Goal: Task Accomplishment & Management: Use online tool/utility

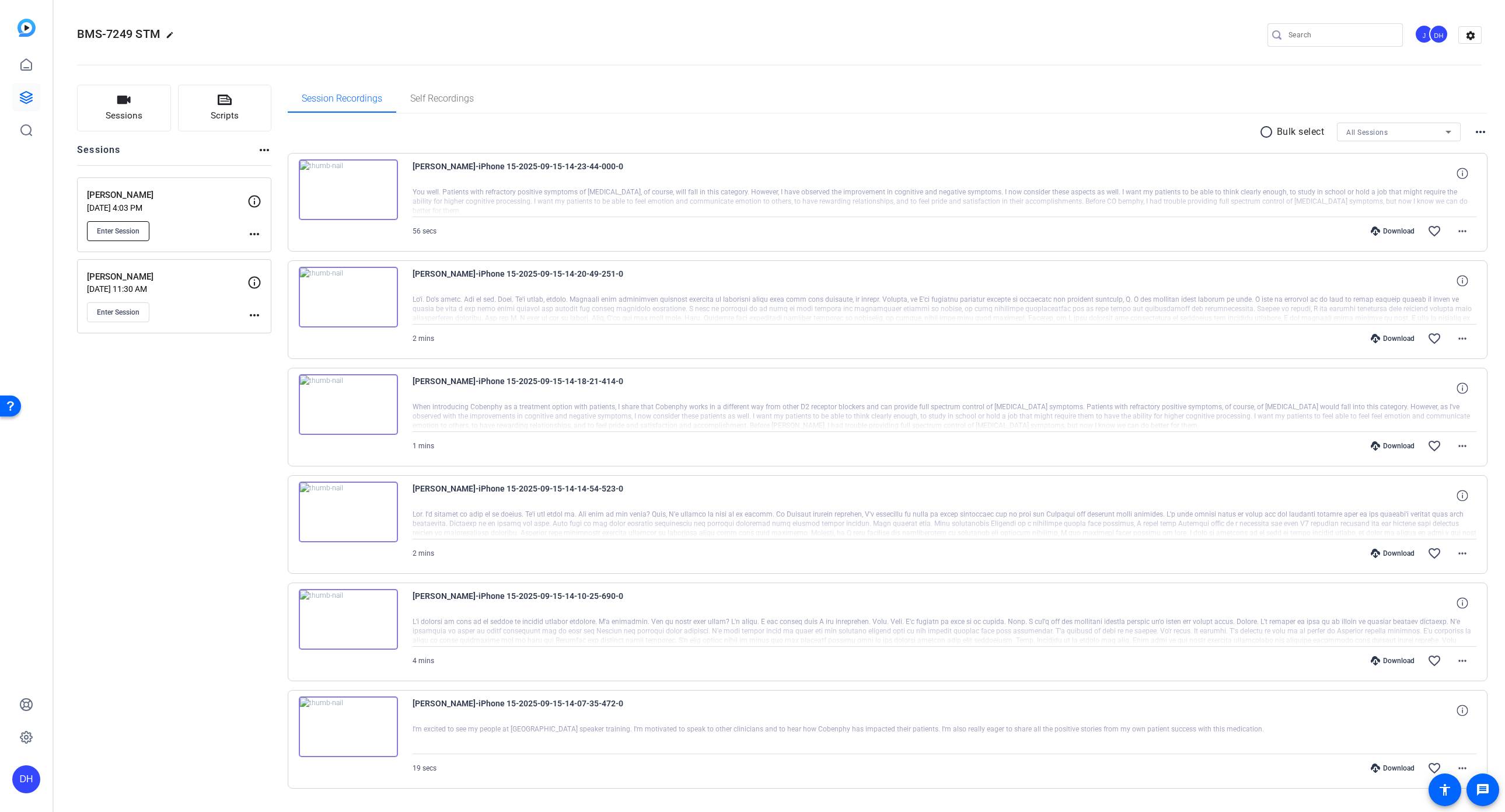
click at [120, 232] on span "Enter Session" at bounding box center [118, 231] width 42 height 10
click at [123, 224] on button "Enter Session" at bounding box center [118, 231] width 62 height 20
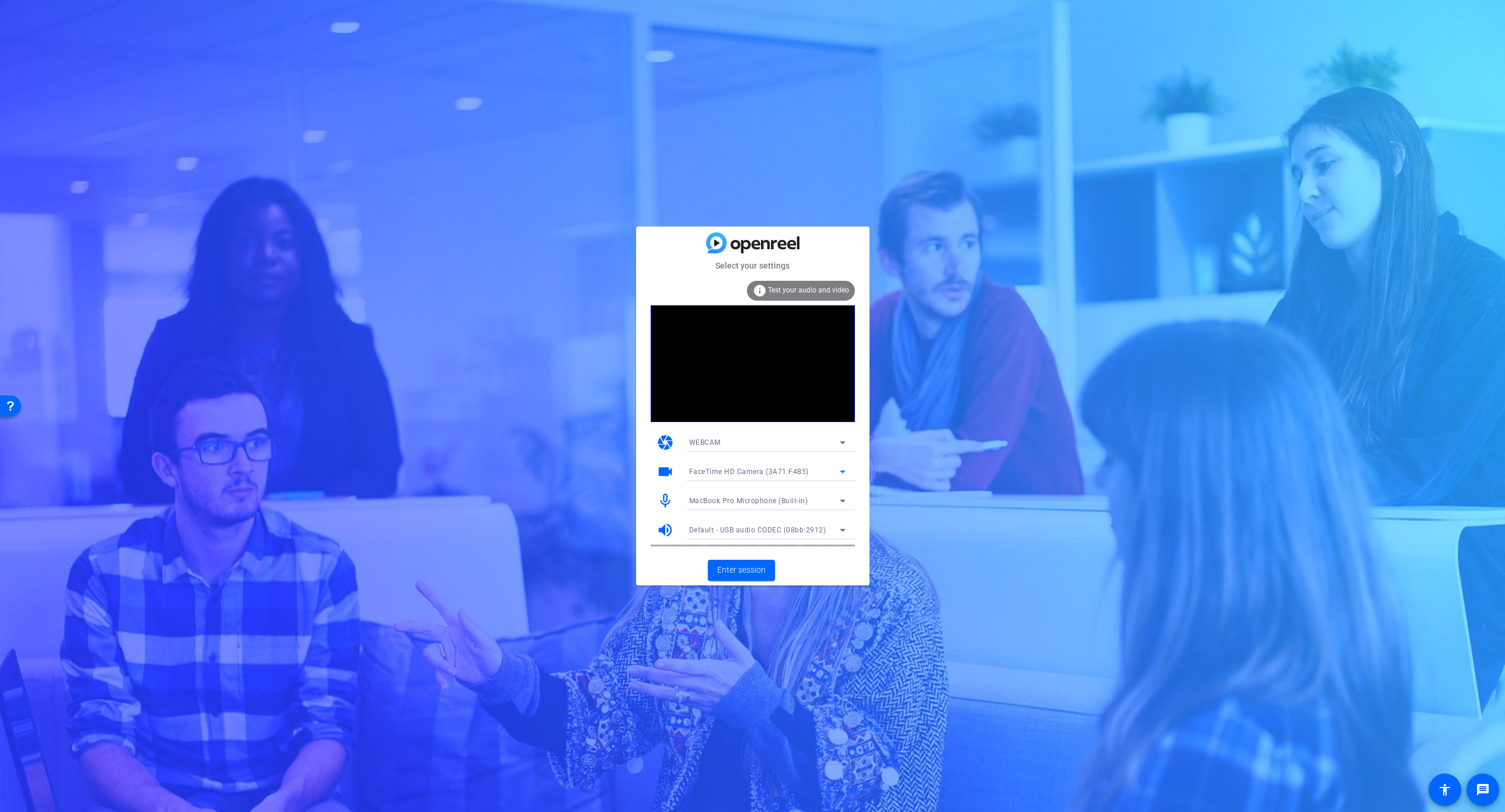
click at [835, 472] on div "FaceTime HD Camera (3A71:F4B5)" at bounding box center [765, 471] width 151 height 14
click at [811, 519] on mat-option "HD Pro Webcam C920 (046d:08e5)" at bounding box center [767, 513] width 175 height 19
click at [751, 570] on span "Enter session" at bounding box center [741, 570] width 48 height 12
click at [756, 470] on span "FaceTime HD Camera (3A71:F4B5)" at bounding box center [749, 472] width 120 height 8
click at [759, 511] on span "HD Pro Webcam C920 (046d:08e5)" at bounding box center [748, 513] width 118 height 14
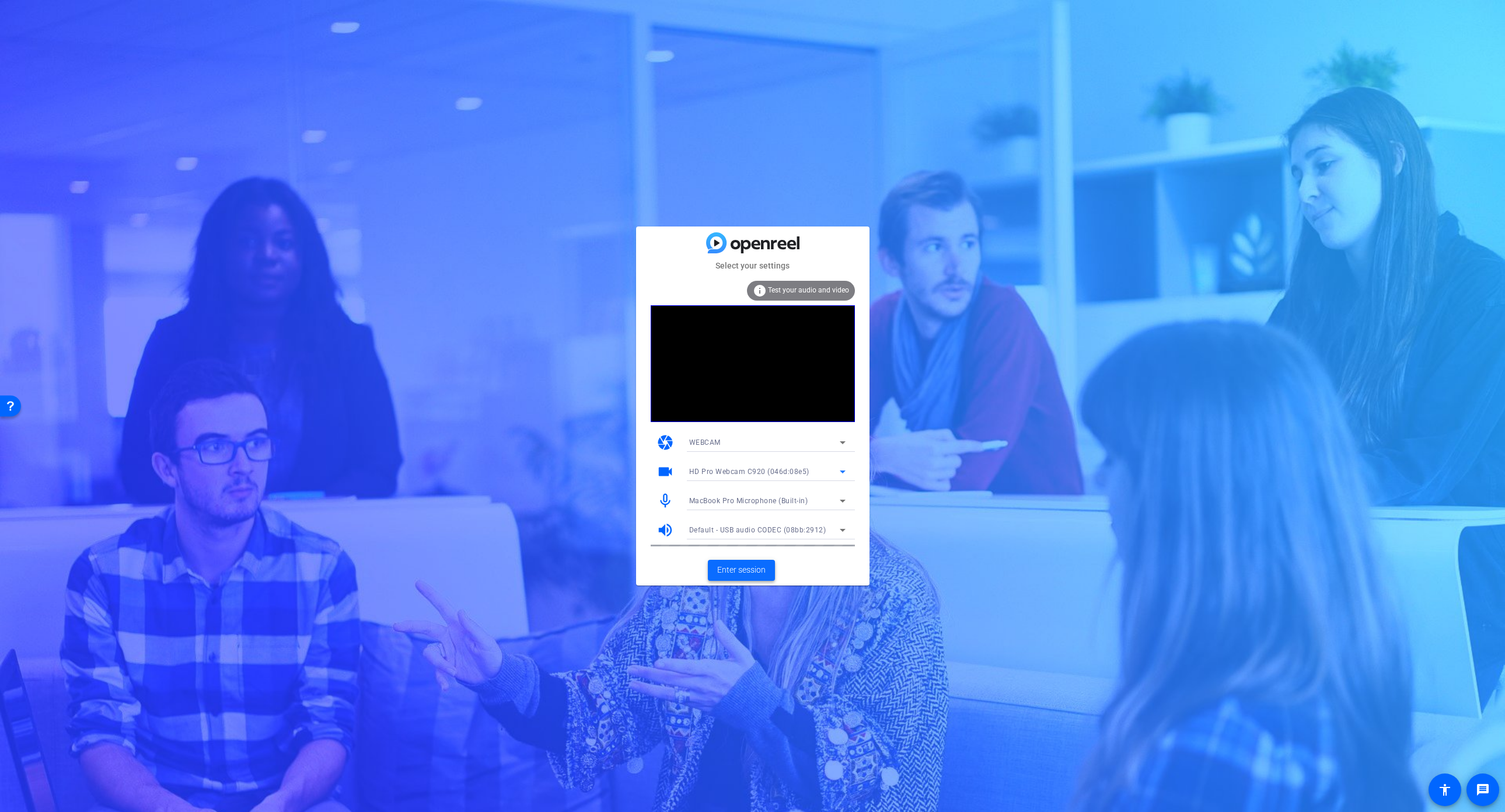
click at [756, 567] on span "Enter session" at bounding box center [741, 570] width 48 height 12
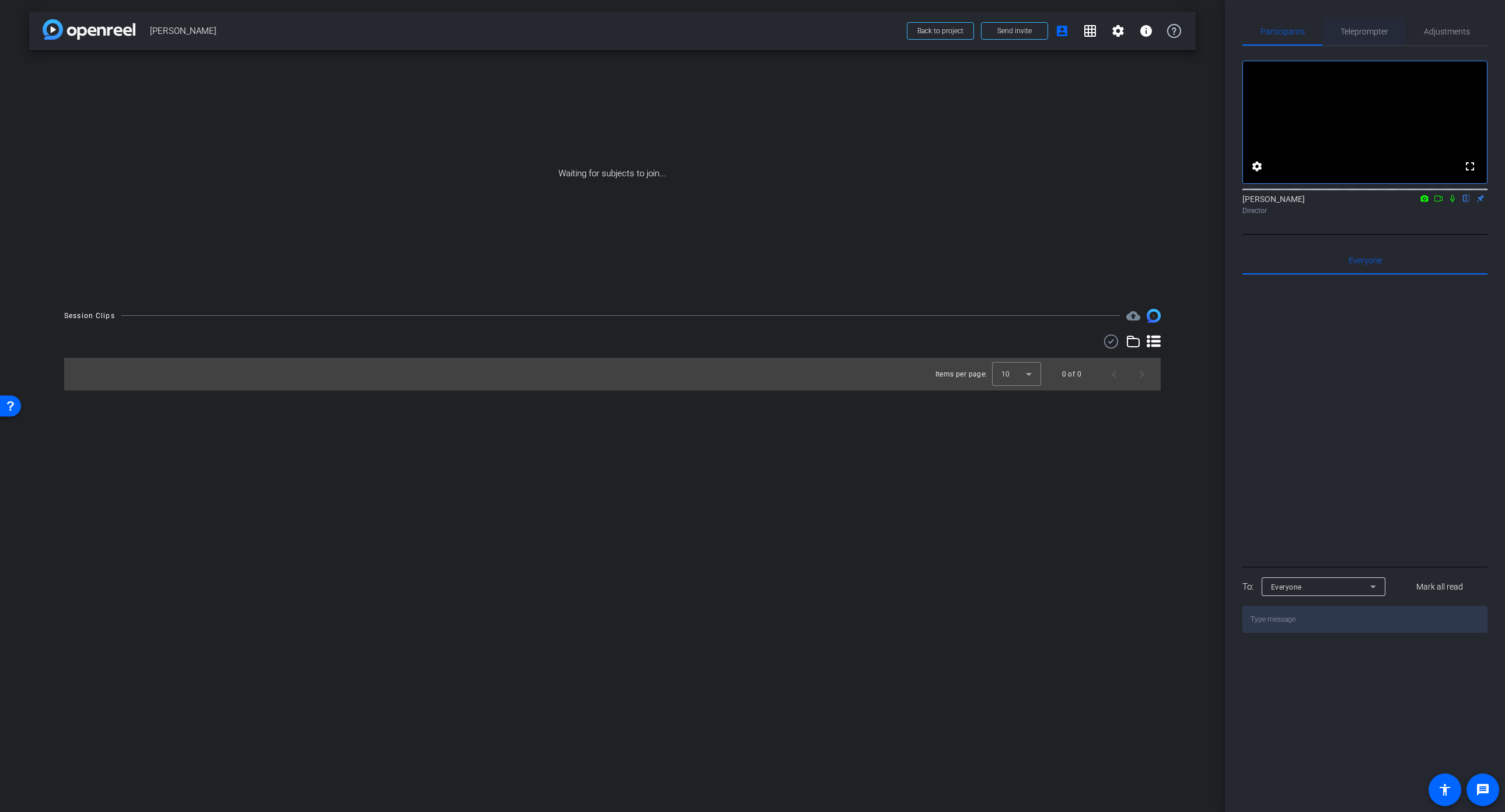
click at [1352, 32] on span "Teleprompter" at bounding box center [1364, 32] width 48 height 8
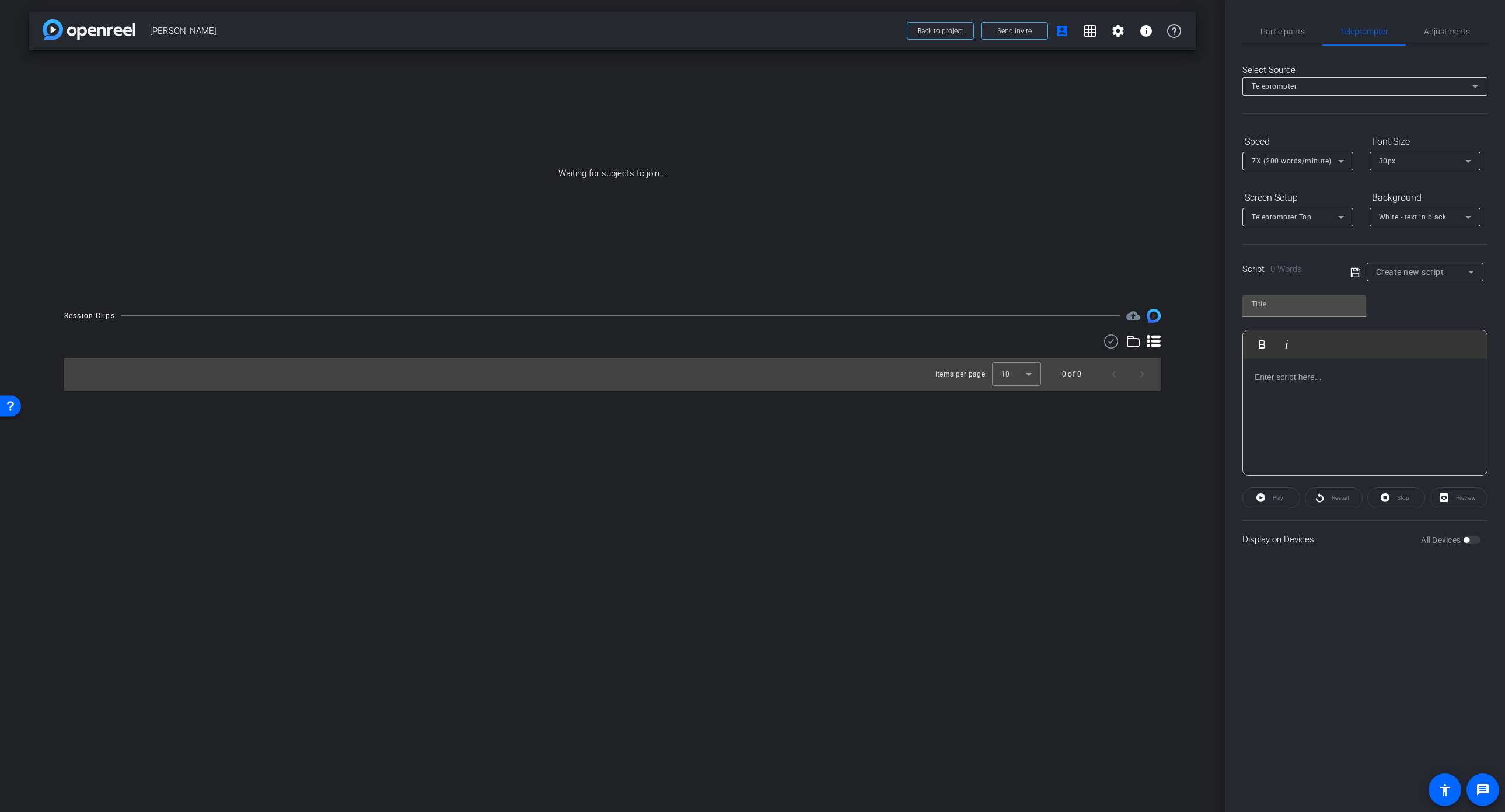
click at [1360, 272] on icon at bounding box center [1356, 272] width 11 height 14
click at [1354, 269] on icon at bounding box center [1356, 272] width 11 height 14
click at [1398, 270] on span "Create new script" at bounding box center [1410, 272] width 68 height 10
click at [1403, 333] on span "Michael Asbach" at bounding box center [1406, 332] width 59 height 14
type input "Michael Asbach"
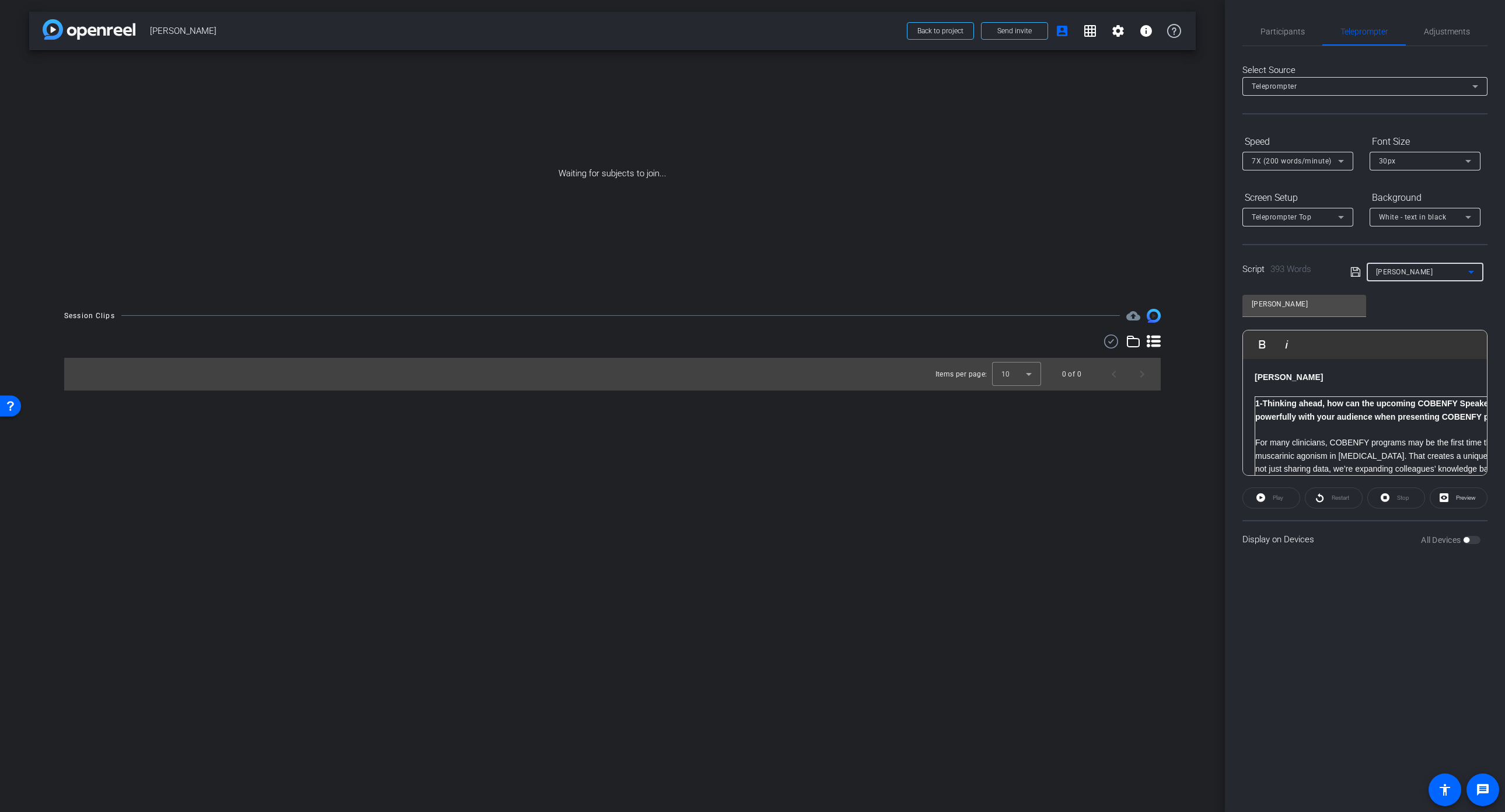
click at [1257, 379] on strong "Michael Asbach" at bounding box center [1289, 377] width 68 height 10
click at [1355, 271] on icon at bounding box center [1356, 272] width 11 height 14
click at [1278, 33] on span "Participants" at bounding box center [1283, 32] width 44 height 8
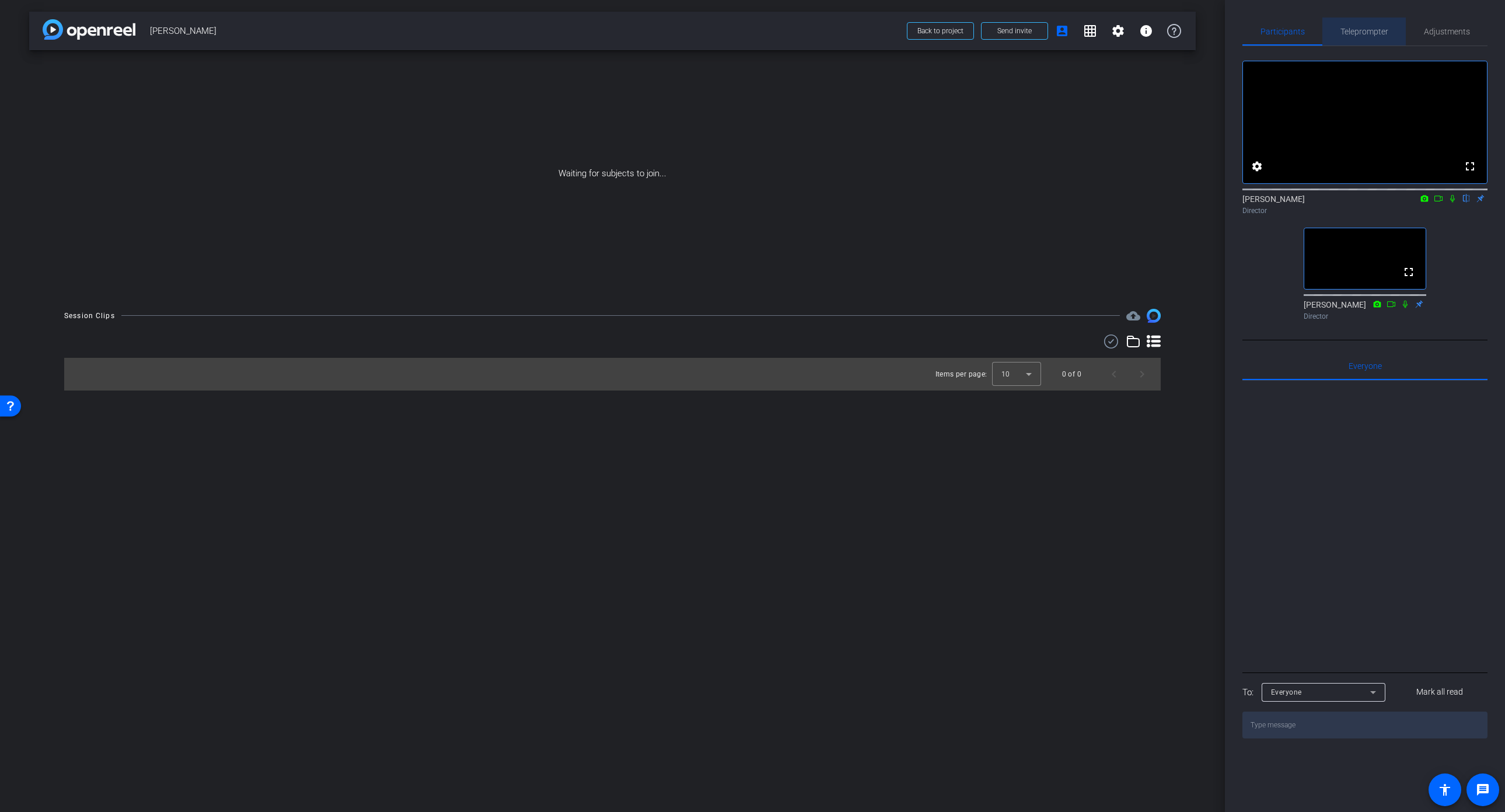
click at [1370, 29] on span "Teleprompter" at bounding box center [1364, 32] width 48 height 8
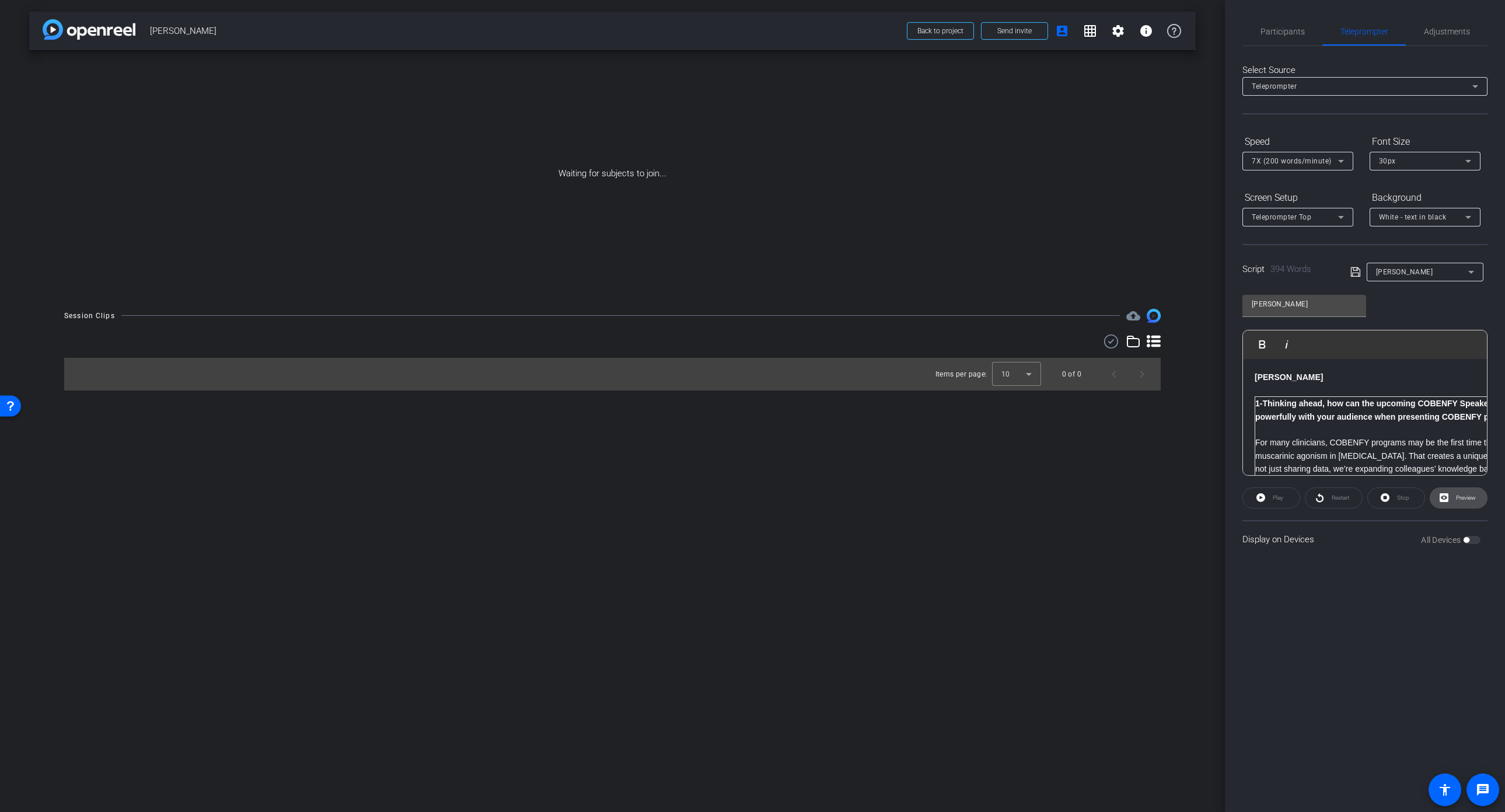
click at [1468, 496] on span "Preview" at bounding box center [1466, 497] width 20 height 7
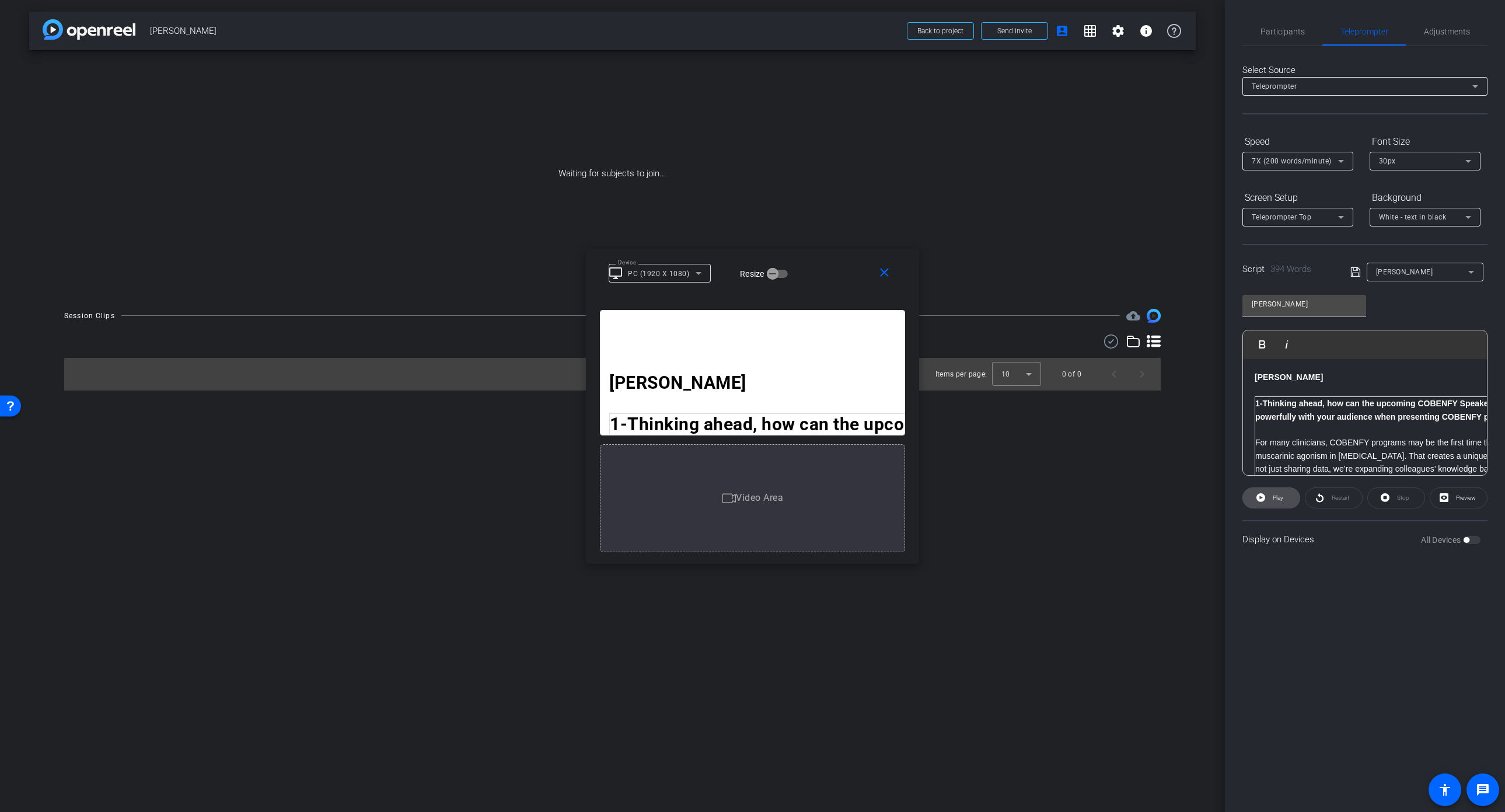
click at [1279, 499] on span "Play" at bounding box center [1278, 497] width 11 height 7
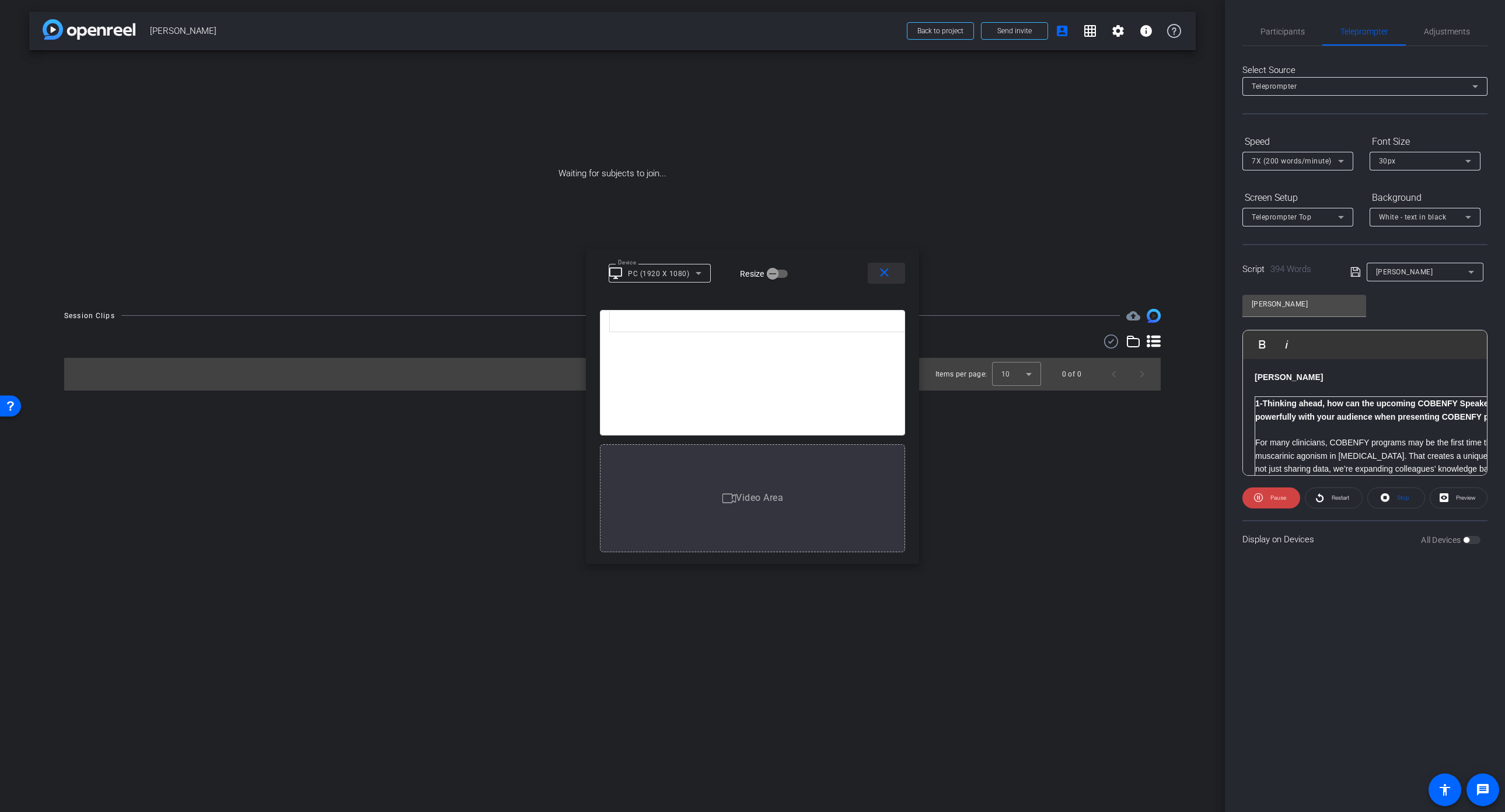
click at [883, 271] on mat-icon "close" at bounding box center [884, 273] width 14 height 14
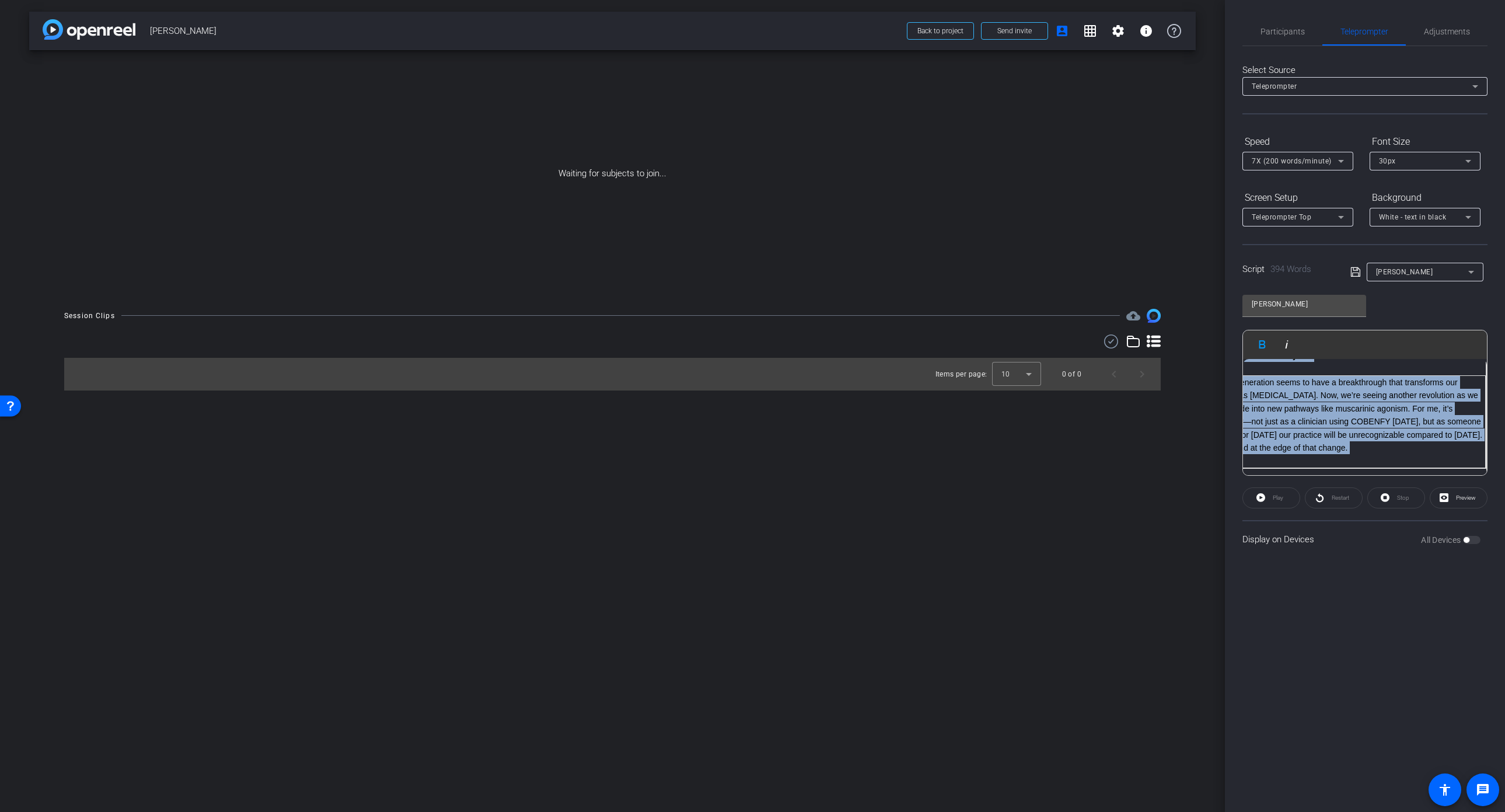
scroll to position [426, 166]
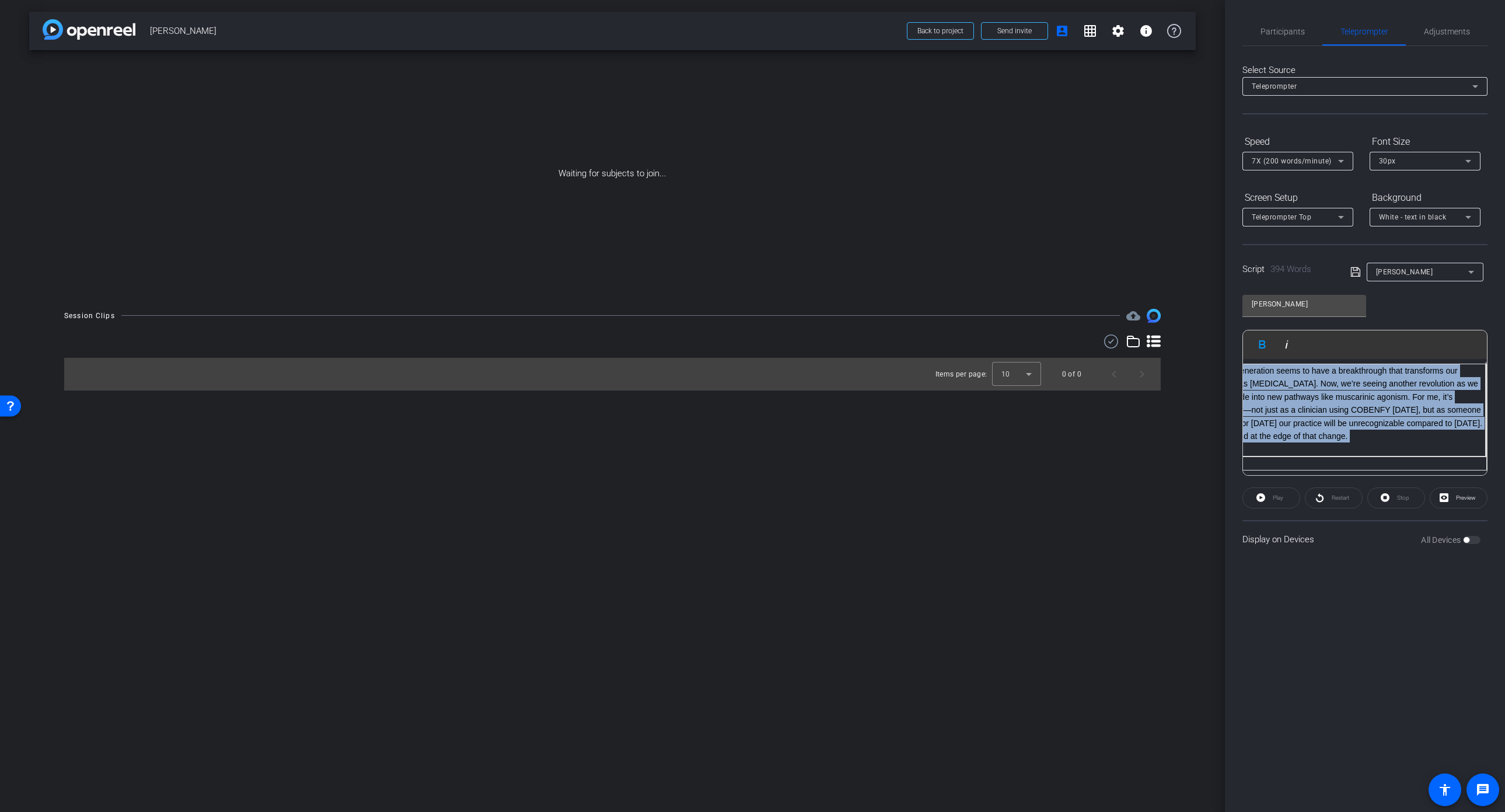
drag, startPoint x: 1257, startPoint y: 403, endPoint x: 1351, endPoint y: 425, distance: 96.5
click at [1351, 425] on td "1-Thinking ahead, how can the upcoming COBENFY Speaker Training help you connec…" at bounding box center [1291, 220] width 391 height 500
copy td "1-Thinking ahead, how can the upcoming COBENFY Speaker Training help you connec…"
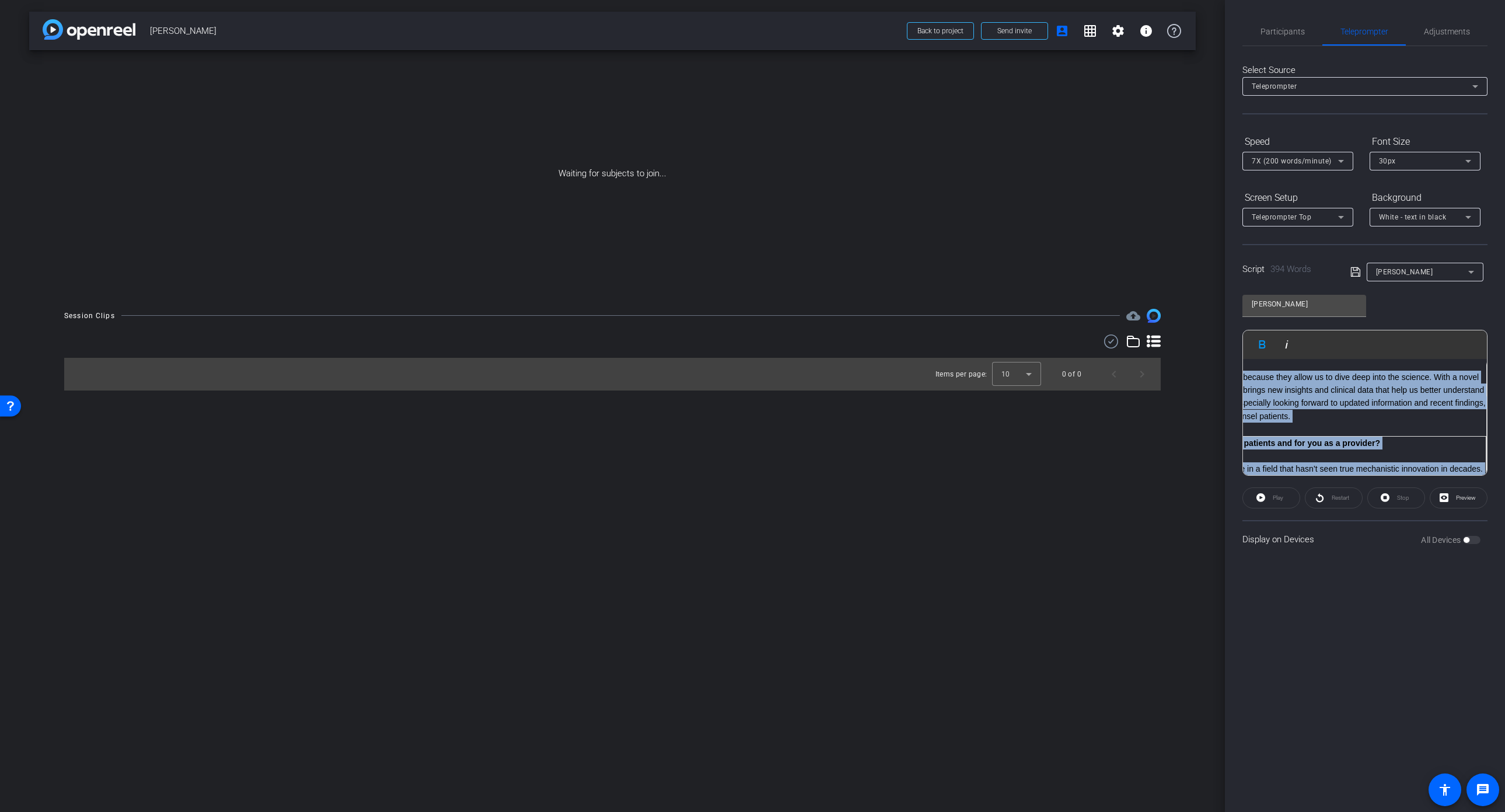
scroll to position [0, 166]
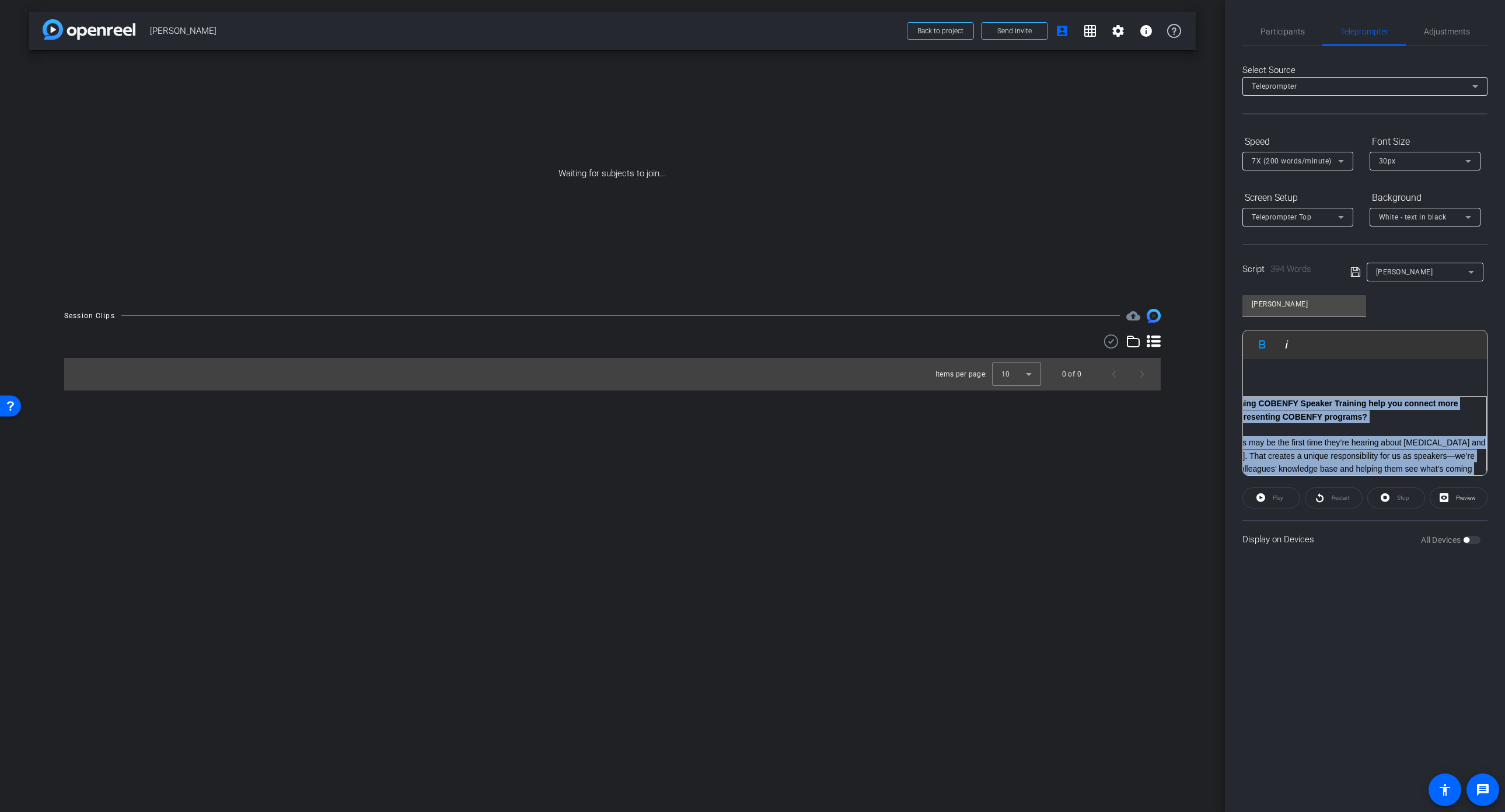
click at [1404, 374] on div "Dr Michael Asbach 1-Thinking ahead, how can the upcoming COBENFY Speaker Traini…" at bounding box center [1365, 417] width 244 height 117
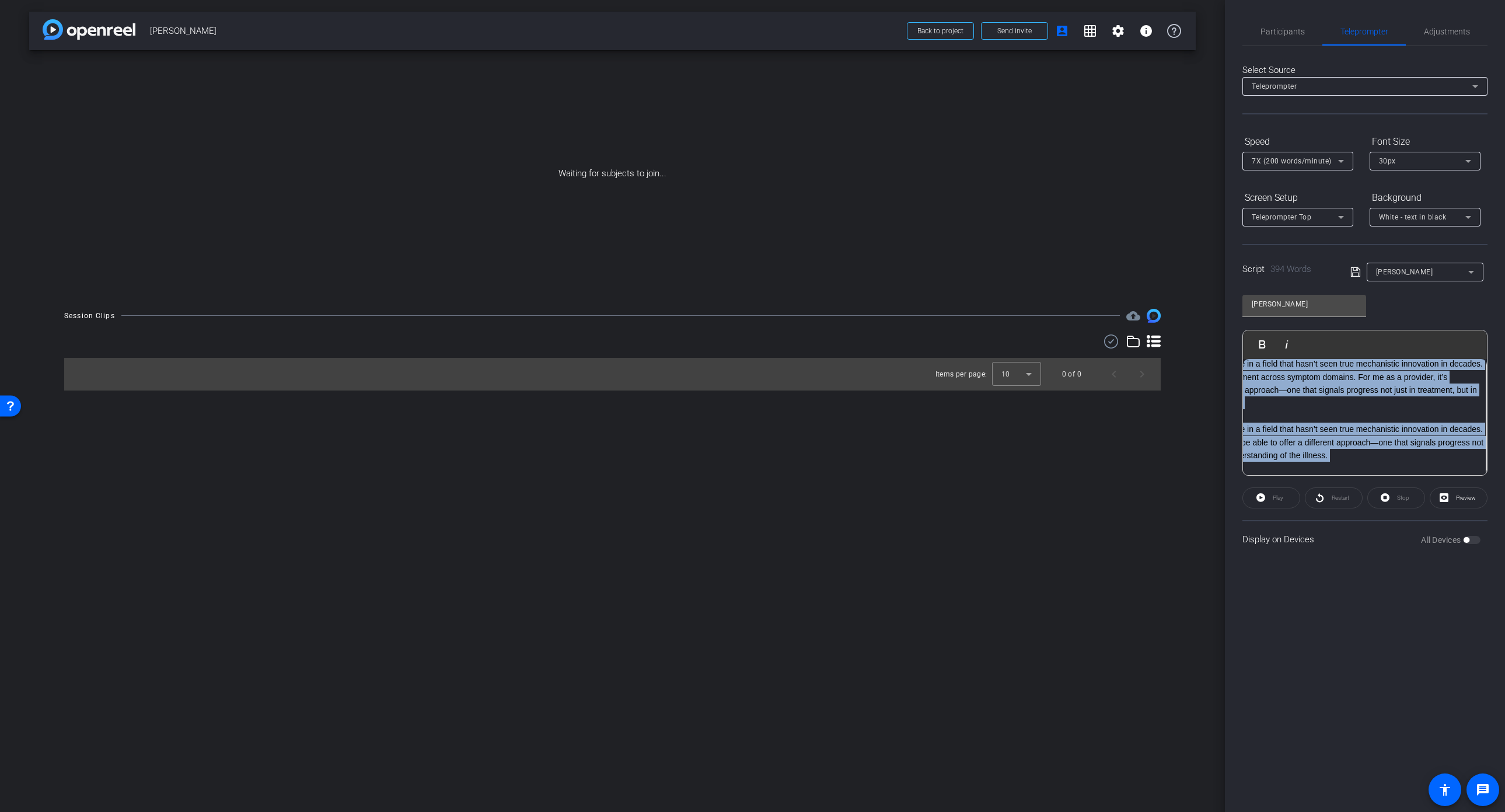
scroll to position [426, 0]
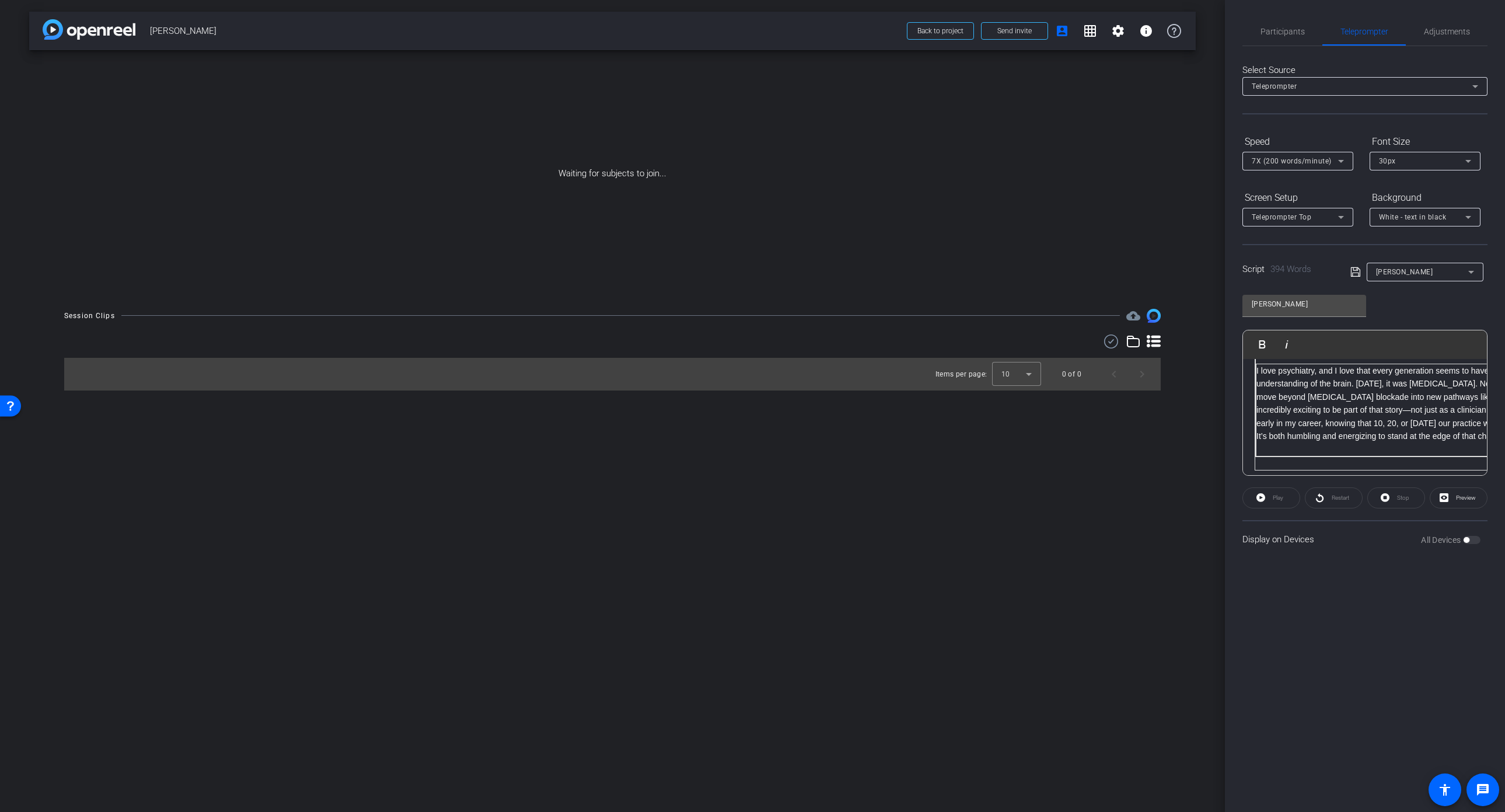
drag, startPoint x: 1369, startPoint y: 464, endPoint x: 1236, endPoint y: 492, distance: 135.9
click at [1236, 492] on div "Participants Teleprompter Adjustments settings Dan Hoffman flip Director James …" at bounding box center [1365, 406] width 280 height 812
drag, startPoint x: 1218, startPoint y: 474, endPoint x: 1213, endPoint y: 475, distance: 5.1
click at [1213, 475] on div "arrow_back Dr. Michael Asbach Back to project Send invite account_box grid_on s…" at bounding box center [752, 406] width 1505 height 812
click at [1451, 457] on p at bounding box center [1451, 463] width 390 height 13
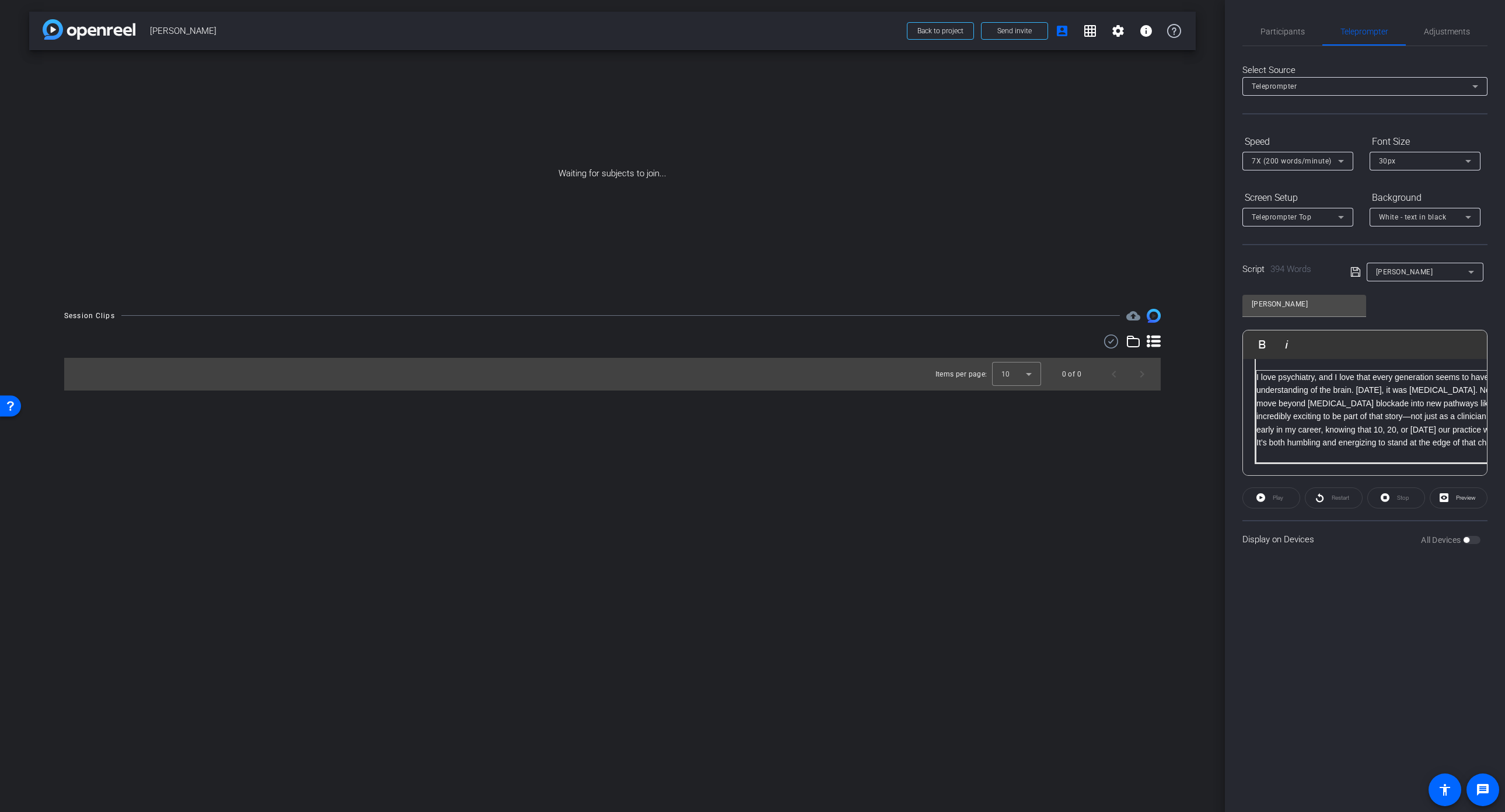
scroll to position [413, 0]
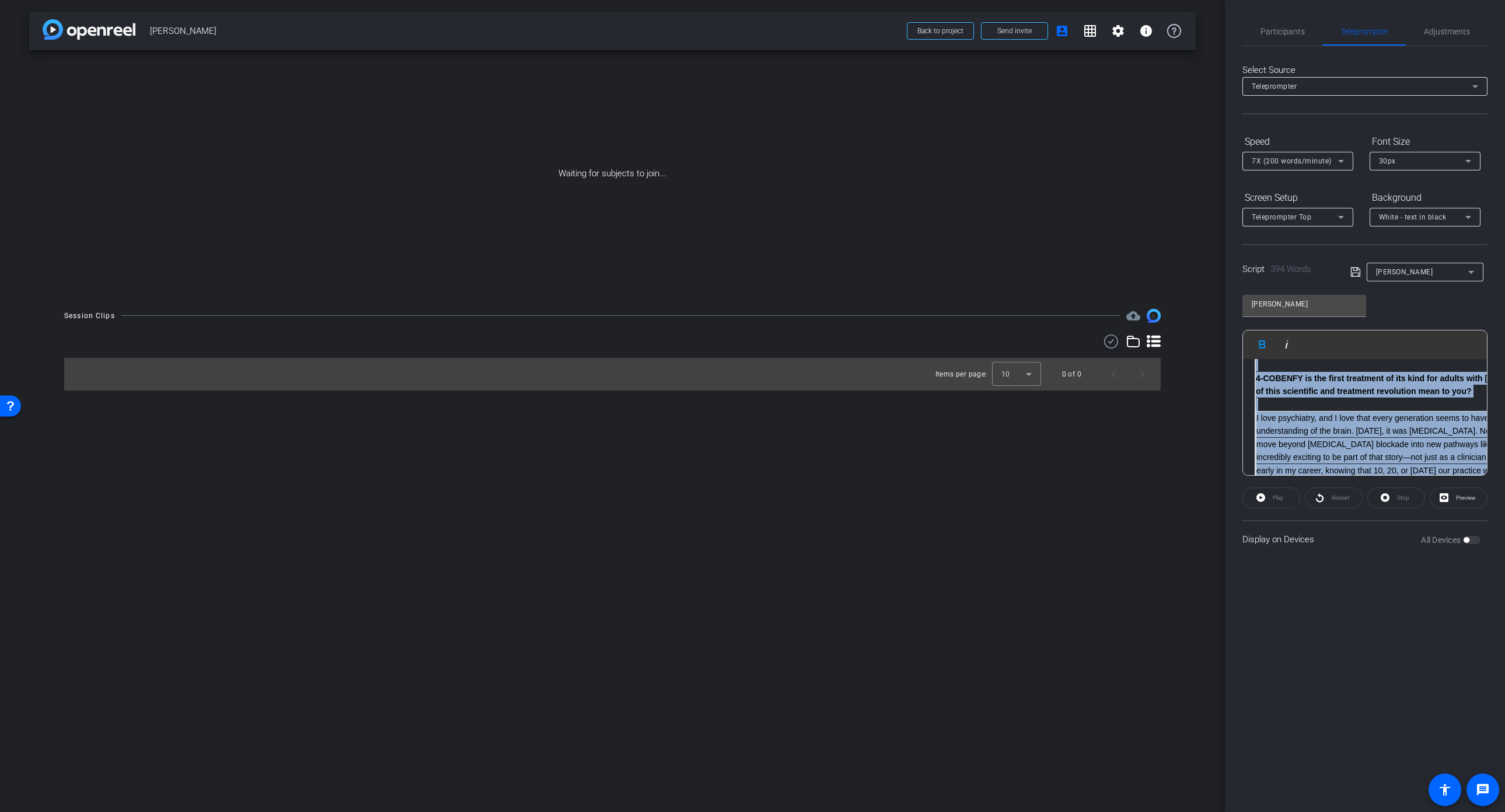
drag, startPoint x: 1371, startPoint y: 444, endPoint x: 1237, endPoint y: 358, distance: 159.2
click at [1237, 358] on div "Participants Teleprompter Adjustments settings Dan Hoffman flip Director James …" at bounding box center [1365, 406] width 280 height 812
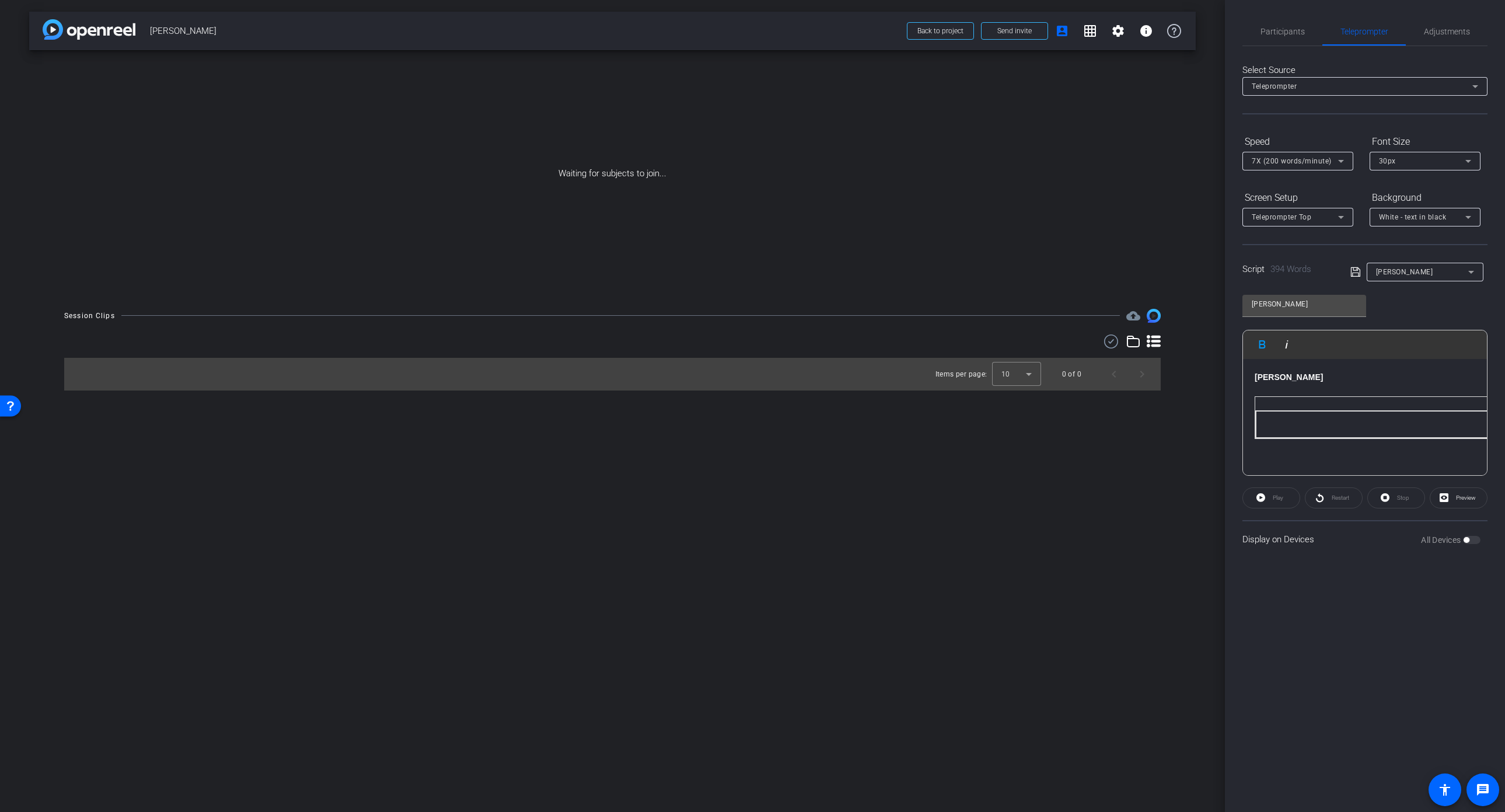
scroll to position [0, 0]
drag, startPoint x: 1367, startPoint y: 460, endPoint x: 1254, endPoint y: 380, distance: 138.5
click at [1254, 380] on div "Dr Michael Asbach" at bounding box center [1365, 417] width 244 height 117
drag, startPoint x: 1286, startPoint y: 446, endPoint x: 1267, endPoint y: 436, distance: 21.5
click at [1267, 436] on div "Dr Michael Asbach" at bounding box center [1365, 417] width 244 height 117
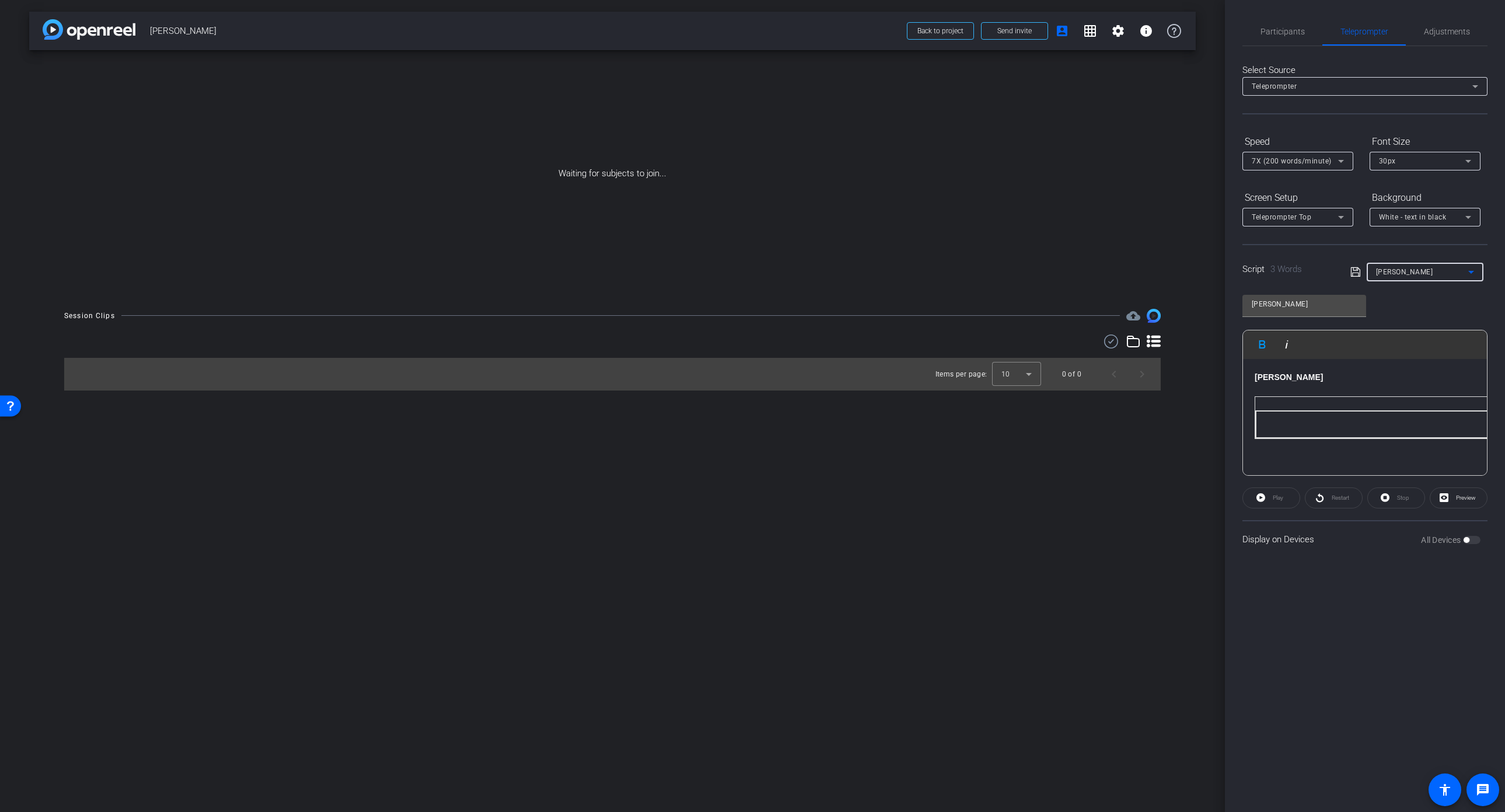
click at [1406, 272] on span "Michael Asbach" at bounding box center [1405, 272] width 57 height 8
click at [1319, 278] on div at bounding box center [752, 406] width 1505 height 812
click at [1315, 393] on p at bounding box center [1365, 390] width 221 height 13
click at [1415, 457] on div "Dr Michael Asbach" at bounding box center [1365, 417] width 244 height 117
click at [1370, 428] on div "Dr Michael Asbach" at bounding box center [1365, 417] width 244 height 117
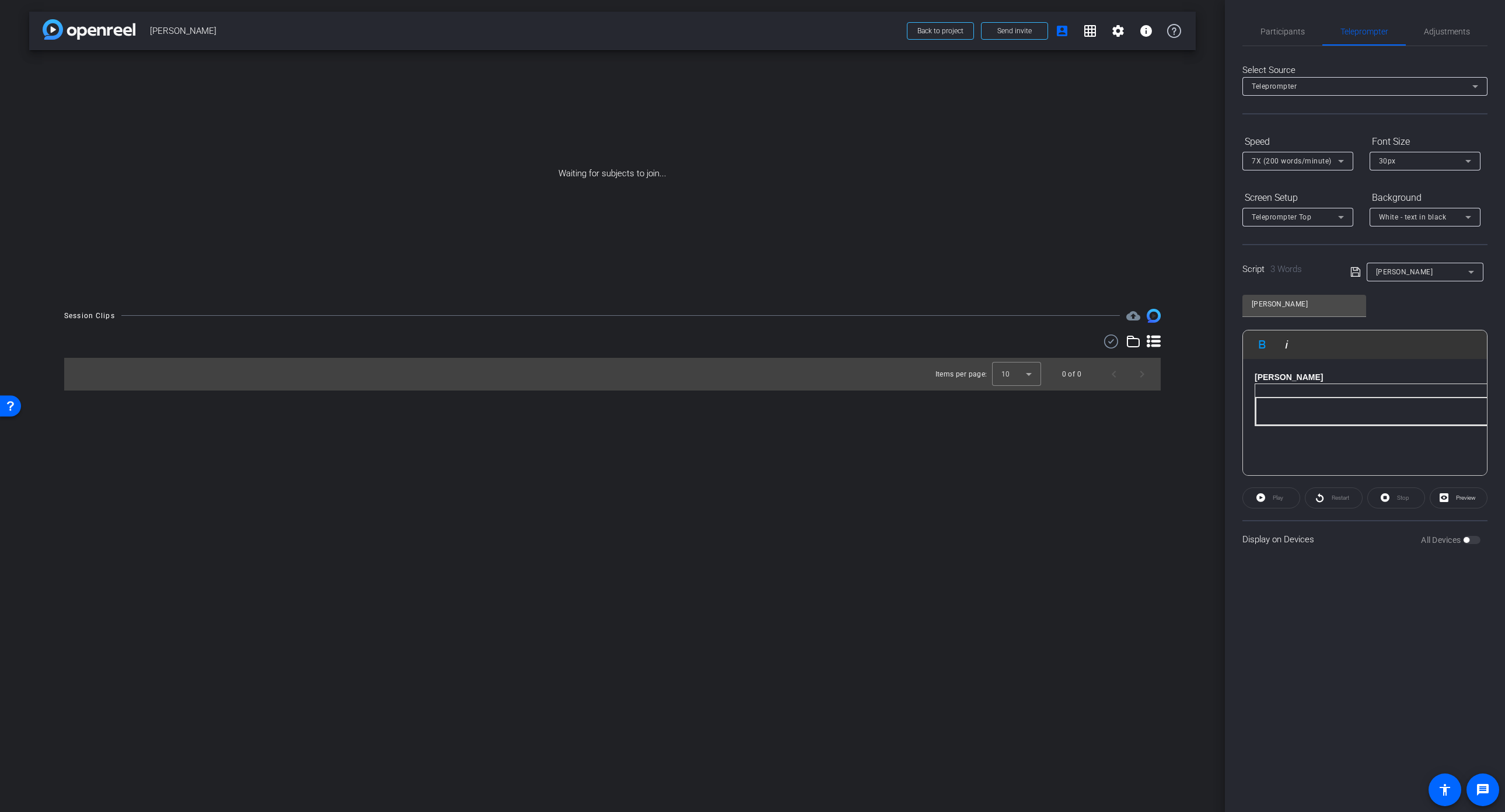
click at [1364, 429] on div "Dr Michael Asbach" at bounding box center [1365, 417] width 244 height 117
click at [1351, 460] on div "Dr Michael Asbach" at bounding box center [1365, 417] width 244 height 117
click at [1426, 270] on span "Michael Asbach" at bounding box center [1405, 272] width 57 height 8
click at [1422, 297] on span "Create new script" at bounding box center [1407, 295] width 61 height 14
click at [1281, 382] on p at bounding box center [1365, 376] width 221 height 13
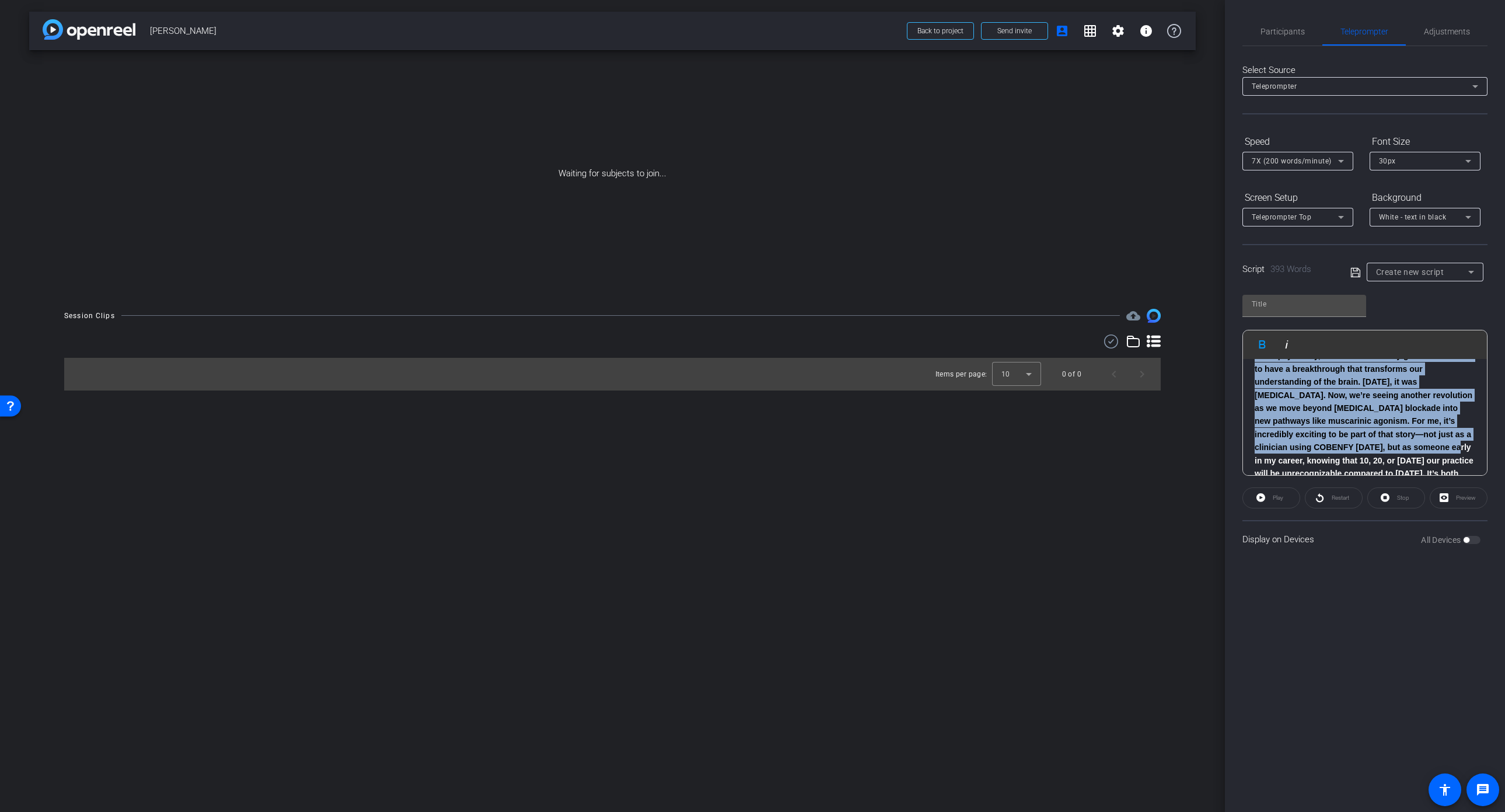
scroll to position [691, 0]
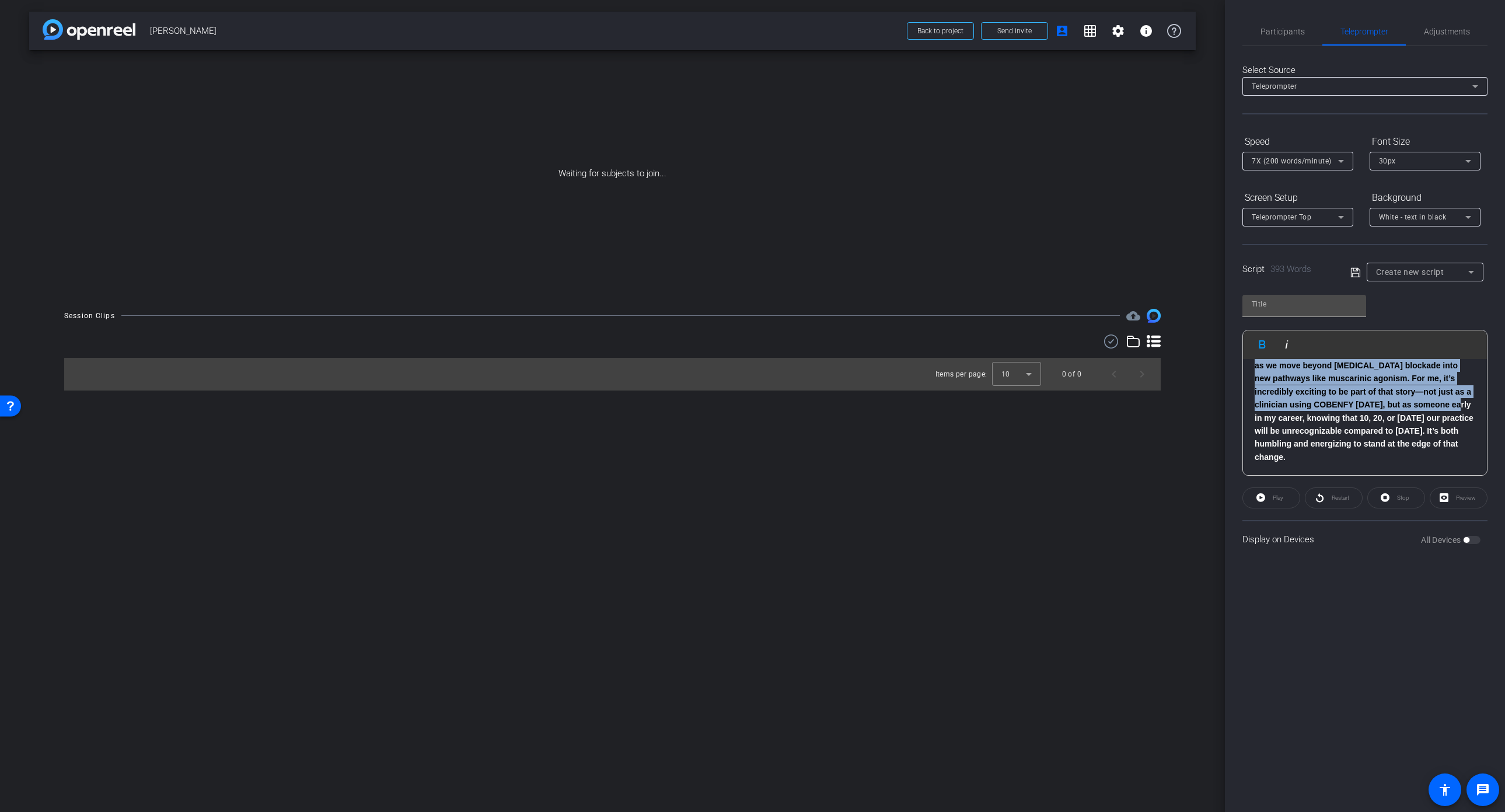
drag, startPoint x: 1251, startPoint y: 384, endPoint x: 1453, endPoint y: 486, distance: 226.3
click at [1453, 486] on openreel-capture-teleprompter "Speed 7X (200 words/minute) Font Size 30px Screen Setup Teleprompter Top Backgr…" at bounding box center [1365, 345] width 245 height 426
click at [1263, 342] on icon "button" at bounding box center [1262, 344] width 14 height 14
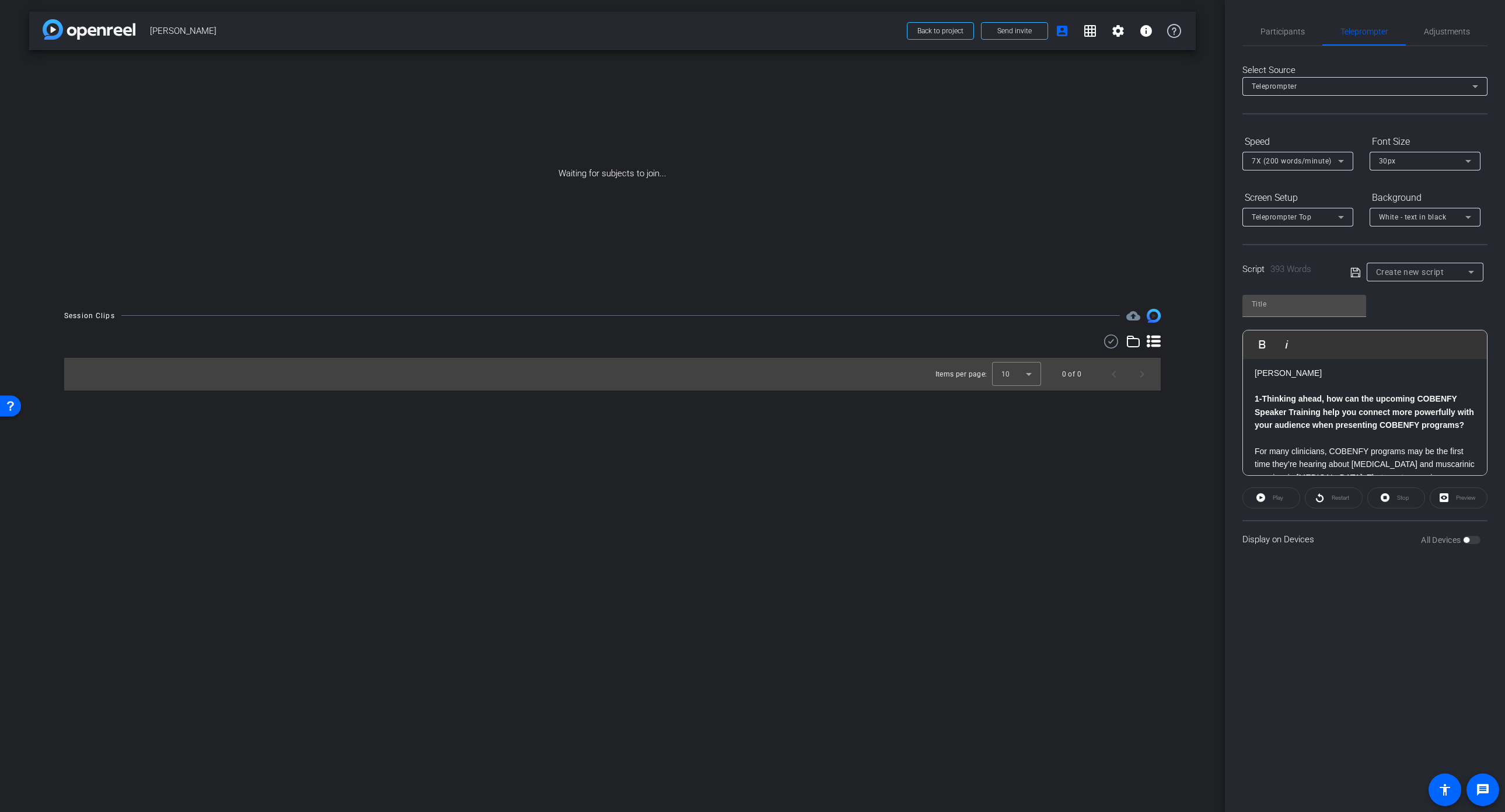
scroll to position [0, 0]
click at [1356, 272] on icon at bounding box center [1355, 272] width 10 height 10
type input "Default title 2928"
click at [1324, 305] on input "Default title 2928" at bounding box center [1305, 303] width 105 height 14
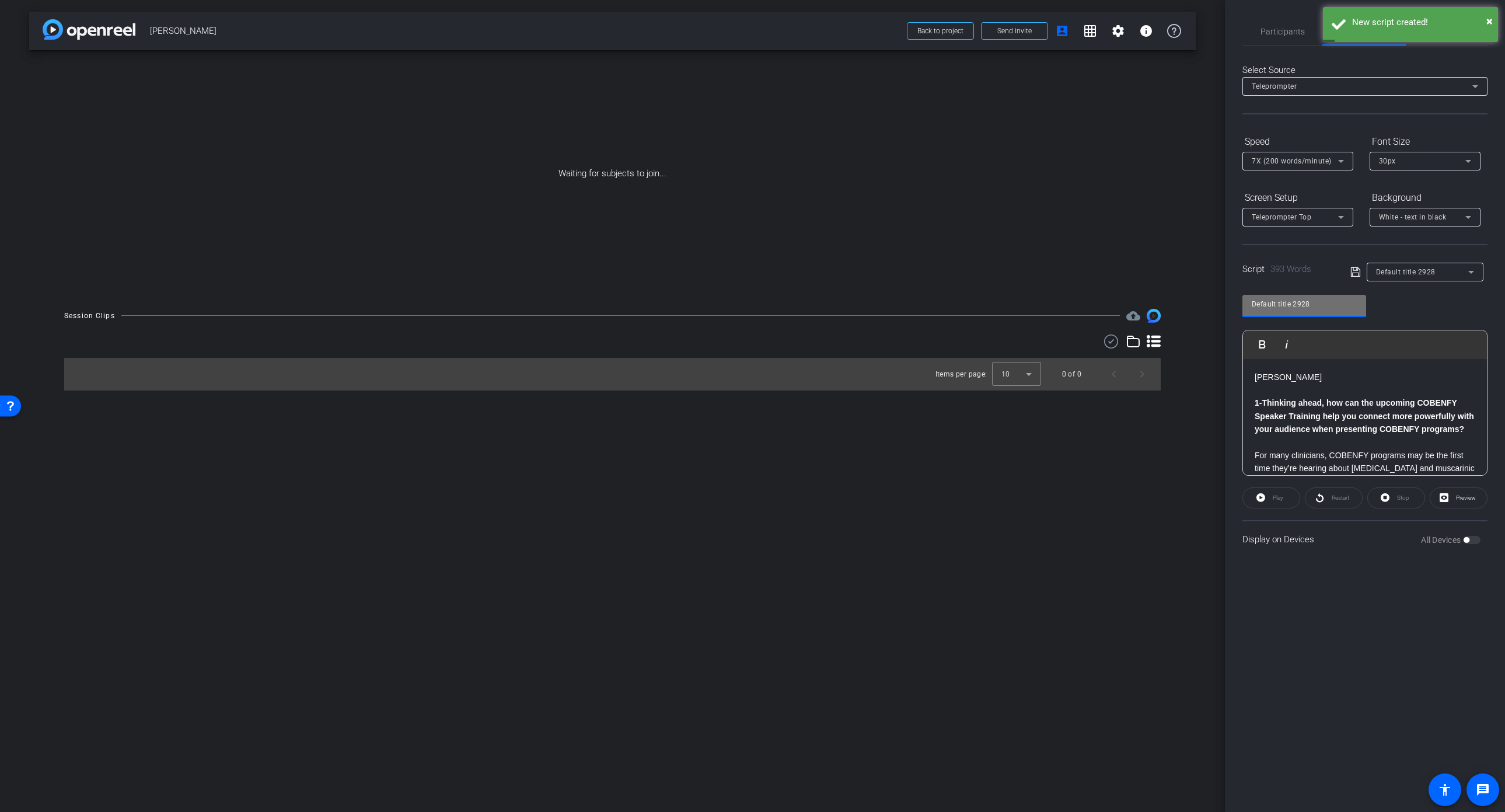
drag, startPoint x: 1324, startPoint y: 305, endPoint x: 1218, endPoint y: 299, distance: 106.2
click at [1218, 299] on div "arrow_back Dr. Michael Asbach Back to project Send invite account_box grid_on s…" at bounding box center [752, 406] width 1505 height 812
type input "Dr Asbach 2"
click at [1357, 275] on icon at bounding box center [1356, 272] width 11 height 14
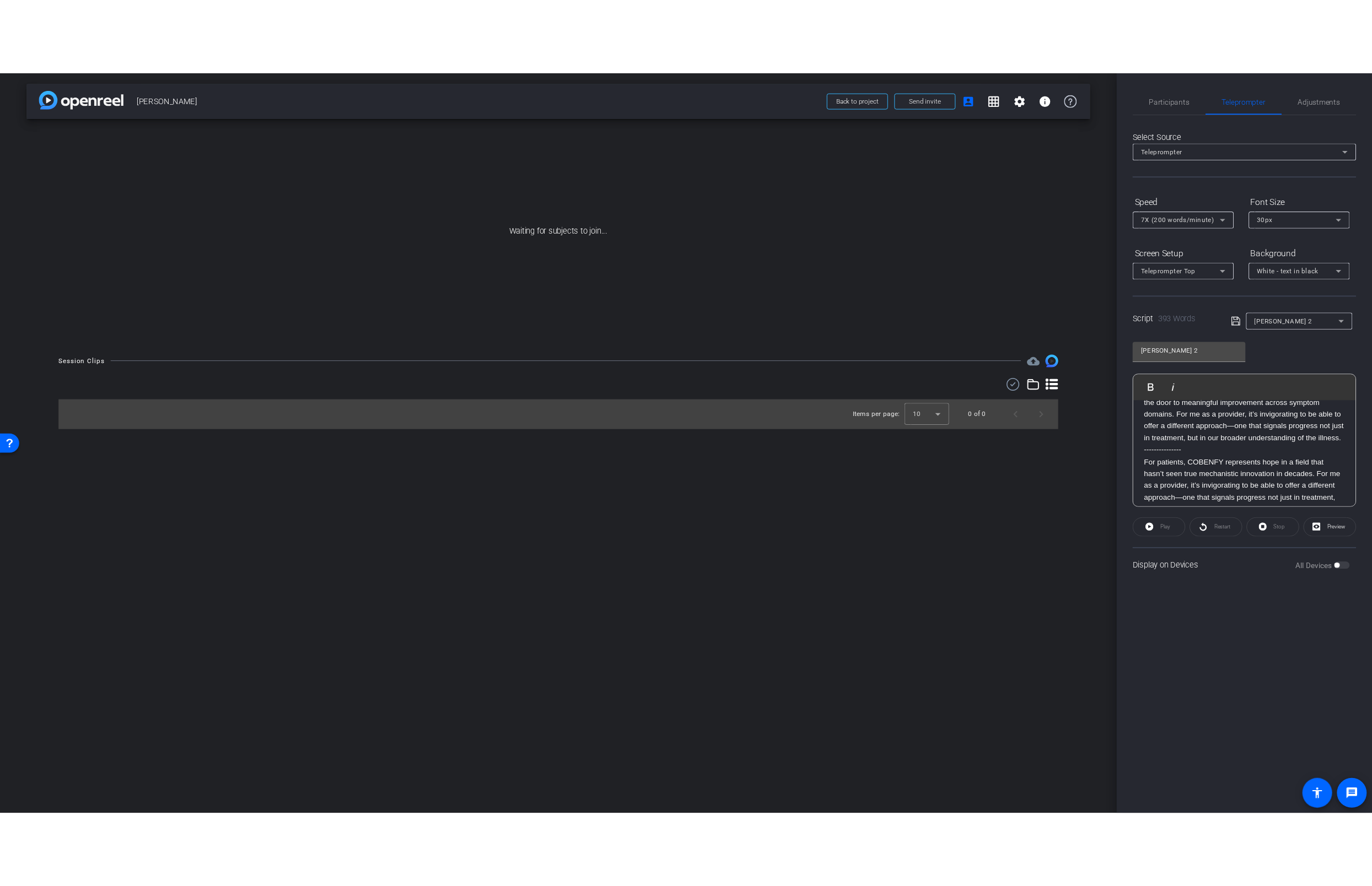
scroll to position [419, 0]
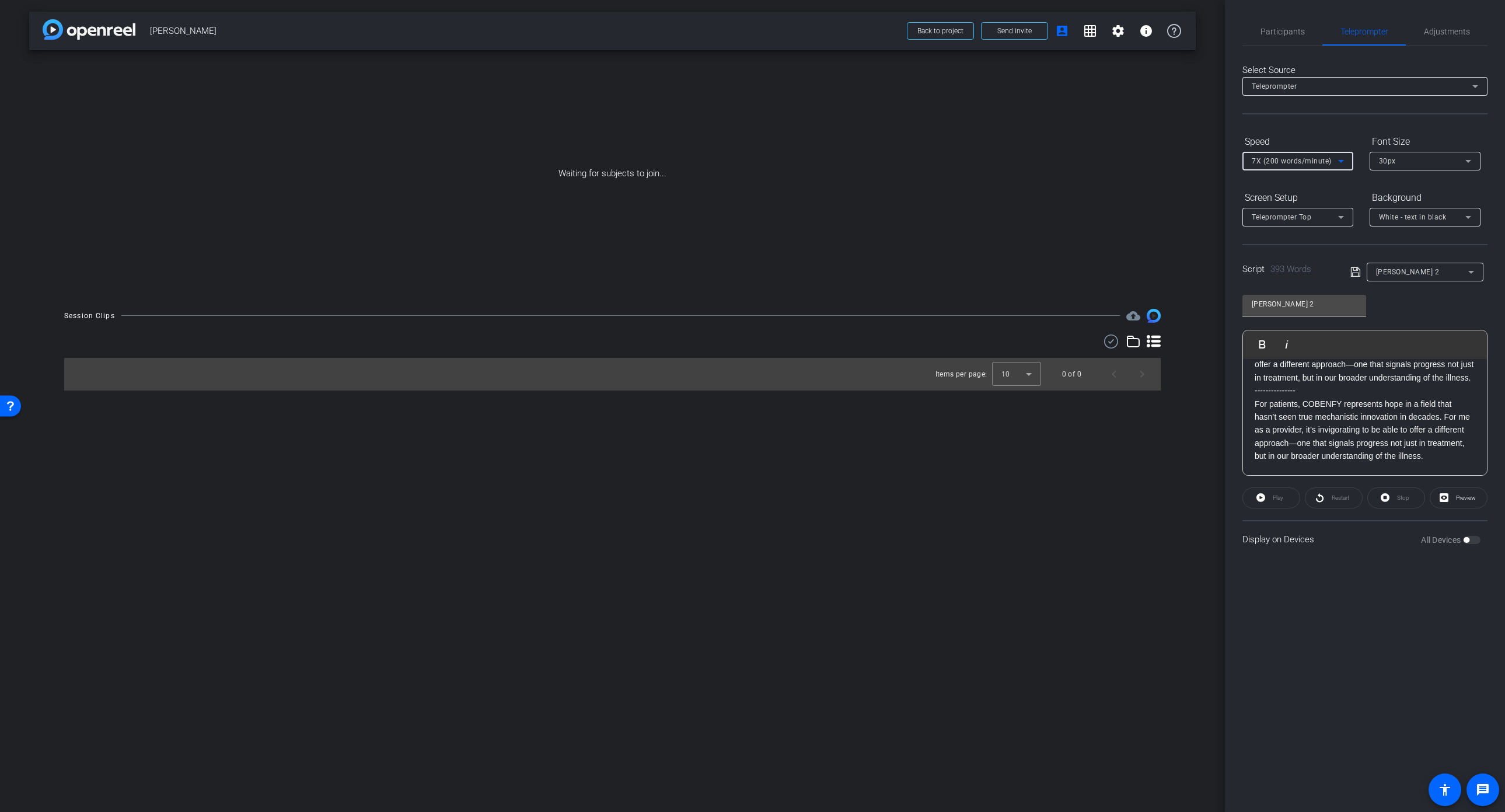
click at [1340, 158] on icon at bounding box center [1340, 160] width 14 height 14
click at [1312, 205] on span "2X (120 words/minute)" at bounding box center [1292, 203] width 81 height 14
click at [1336, 495] on div "Restart" at bounding box center [1334, 497] width 58 height 21
click at [1278, 28] on span "Participants" at bounding box center [1283, 32] width 44 height 8
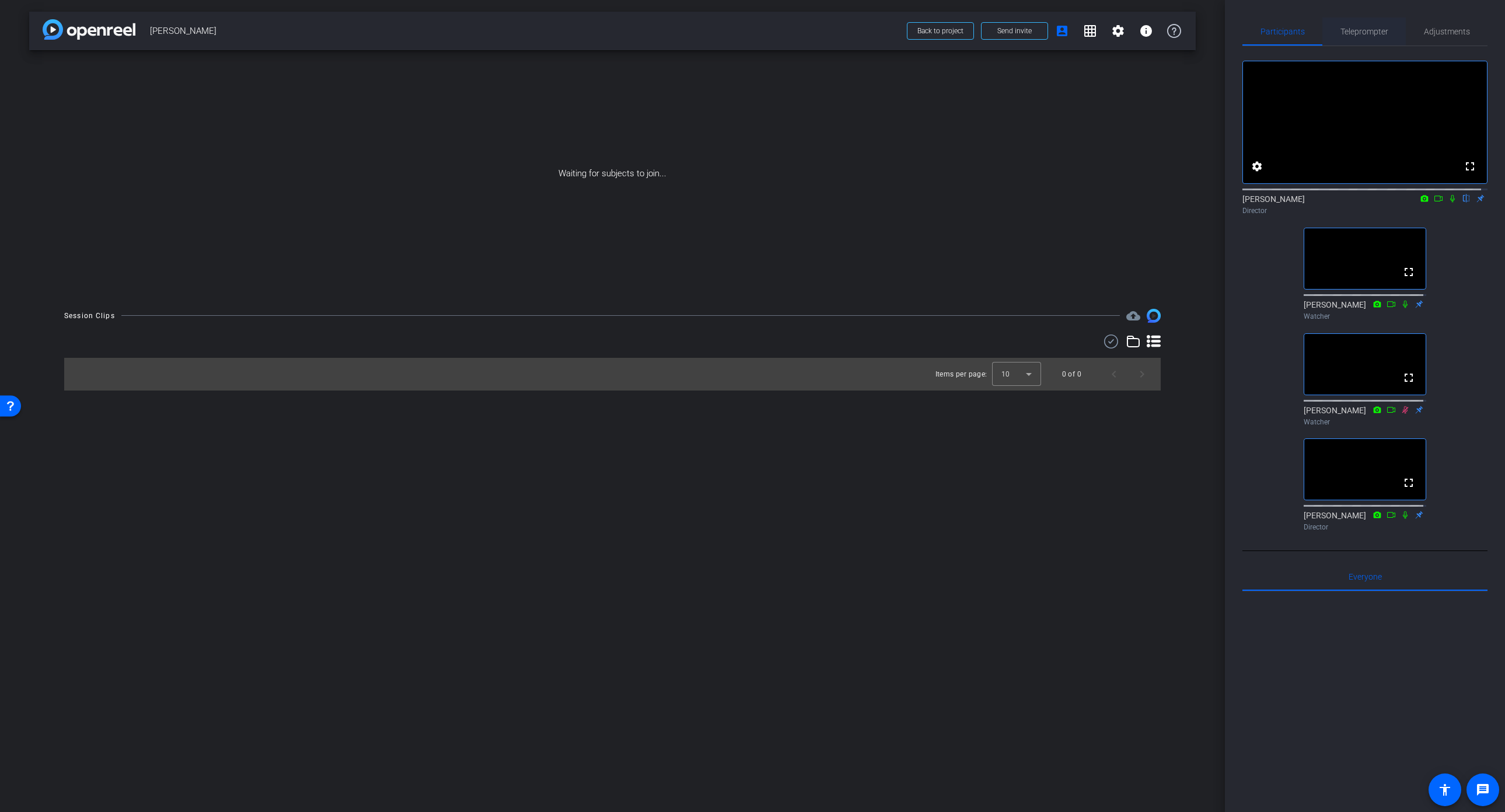
click at [1352, 34] on span "Teleprompter" at bounding box center [1364, 32] width 48 height 8
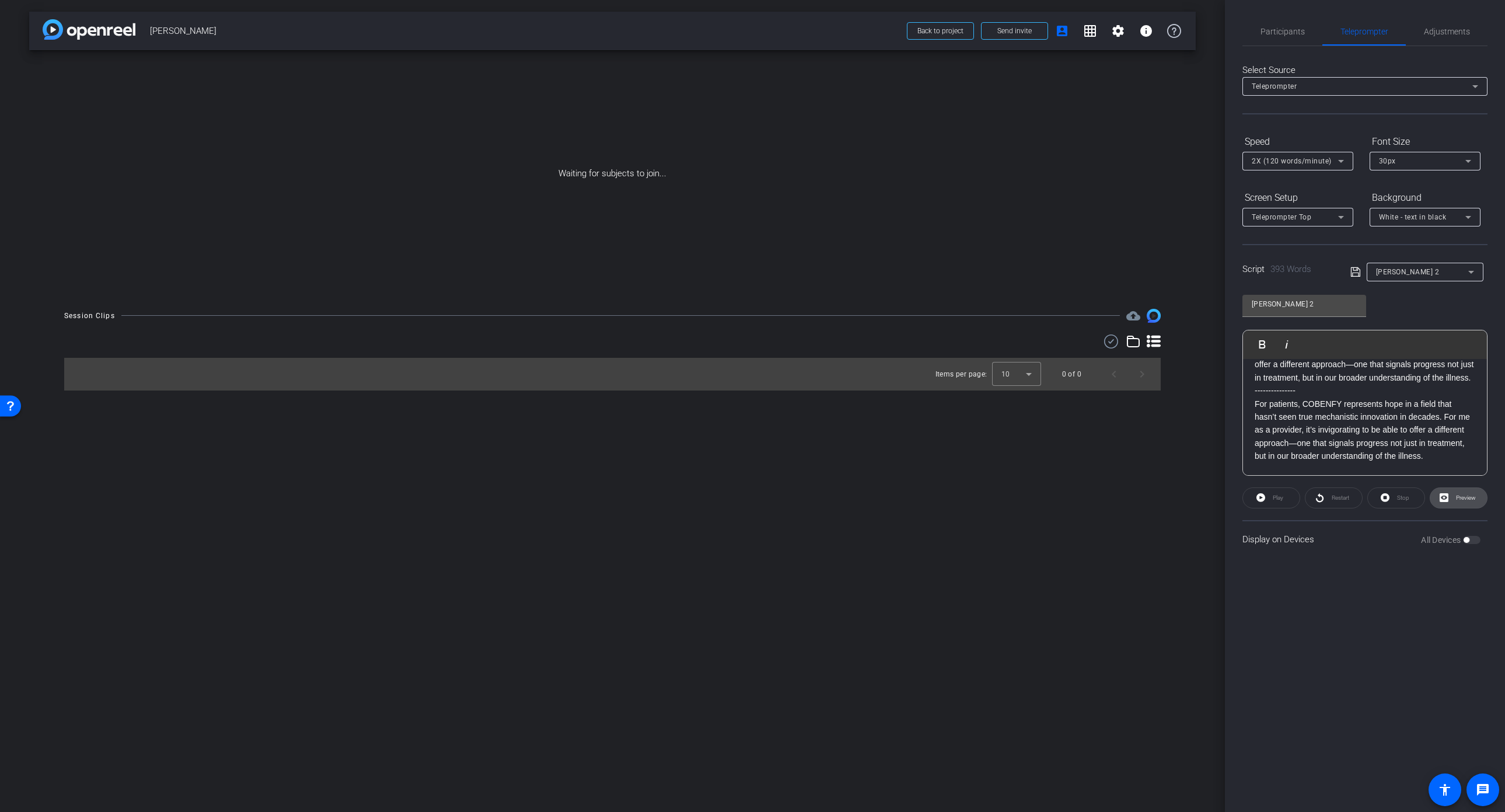
click at [1457, 495] on span "Preview" at bounding box center [1466, 497] width 20 height 7
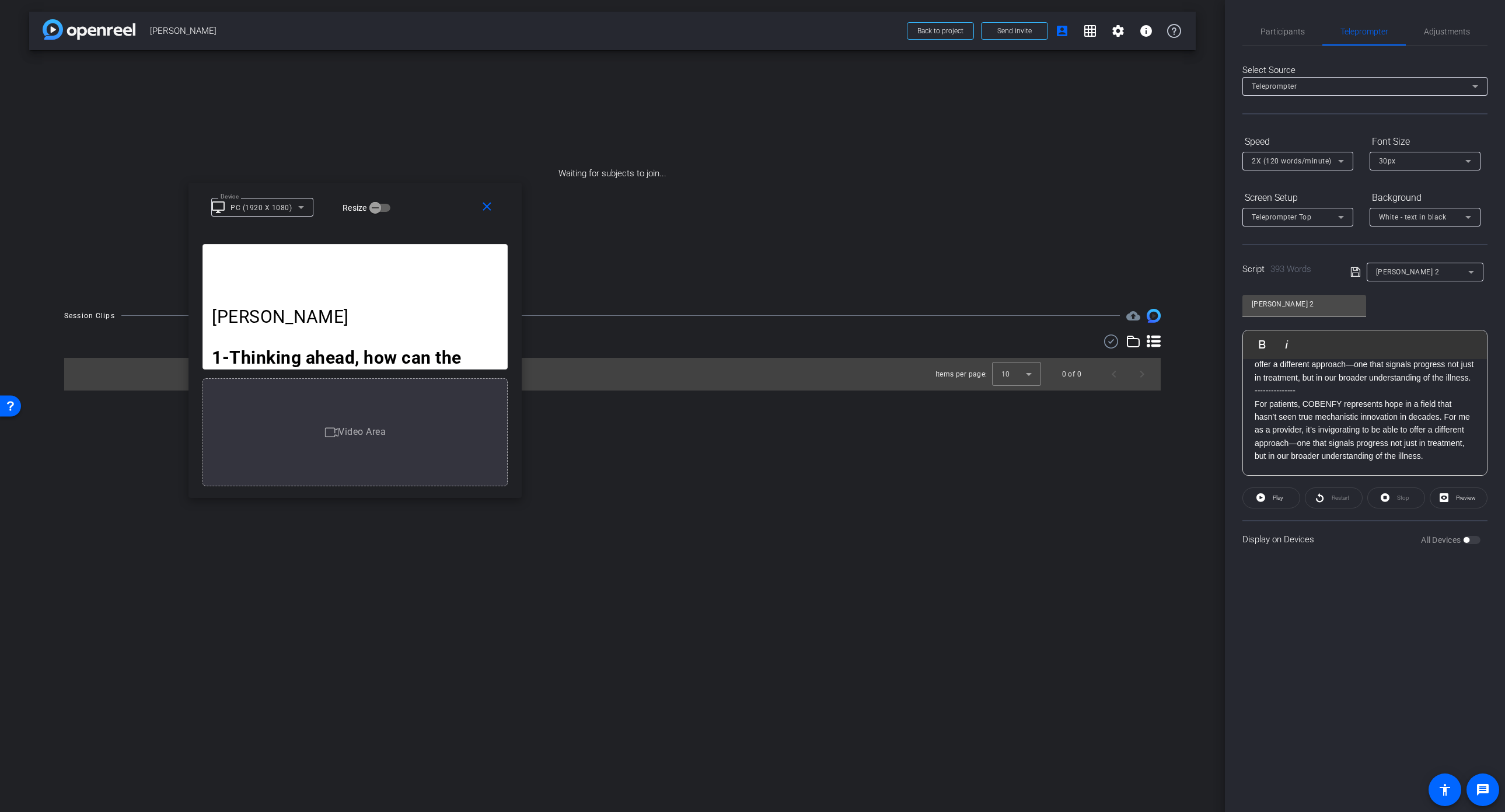
drag, startPoint x: 827, startPoint y: 266, endPoint x: 430, endPoint y: 200, distance: 402.4
click at [430, 200] on div "Device desktop_windows PC (1920 X 1080) Resize" at bounding box center [359, 207] width 296 height 20
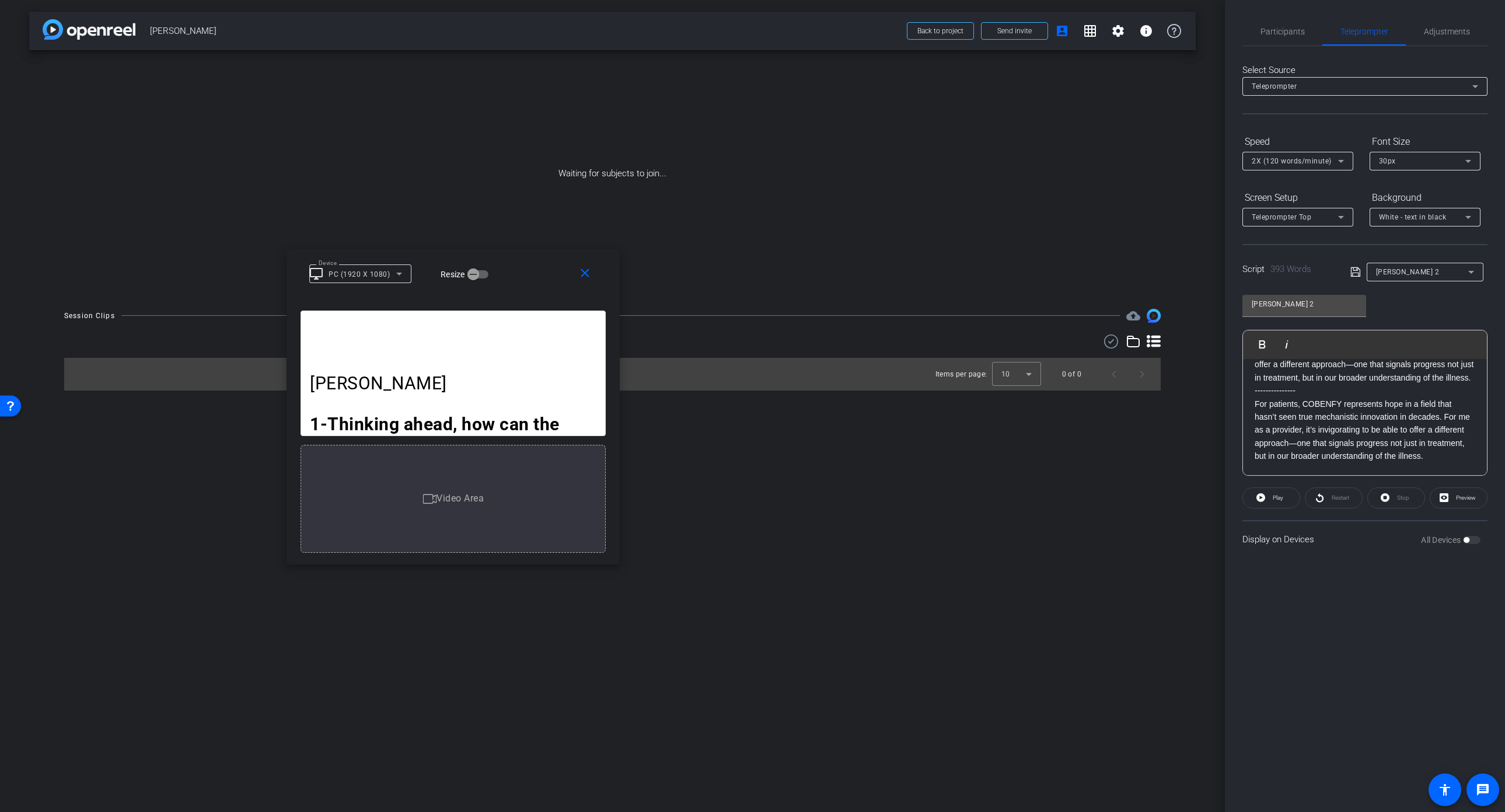
drag, startPoint x: 518, startPoint y: 495, endPoint x: 616, endPoint y: 561, distance: 118.2
click at [616, 561] on div "Dr Asbach 1-Thinking ahead, how can the upcoming COBENFY Speaker Training help …" at bounding box center [453, 433] width 333 height 263
click at [481, 273] on span "button" at bounding box center [473, 274] width 23 height 23
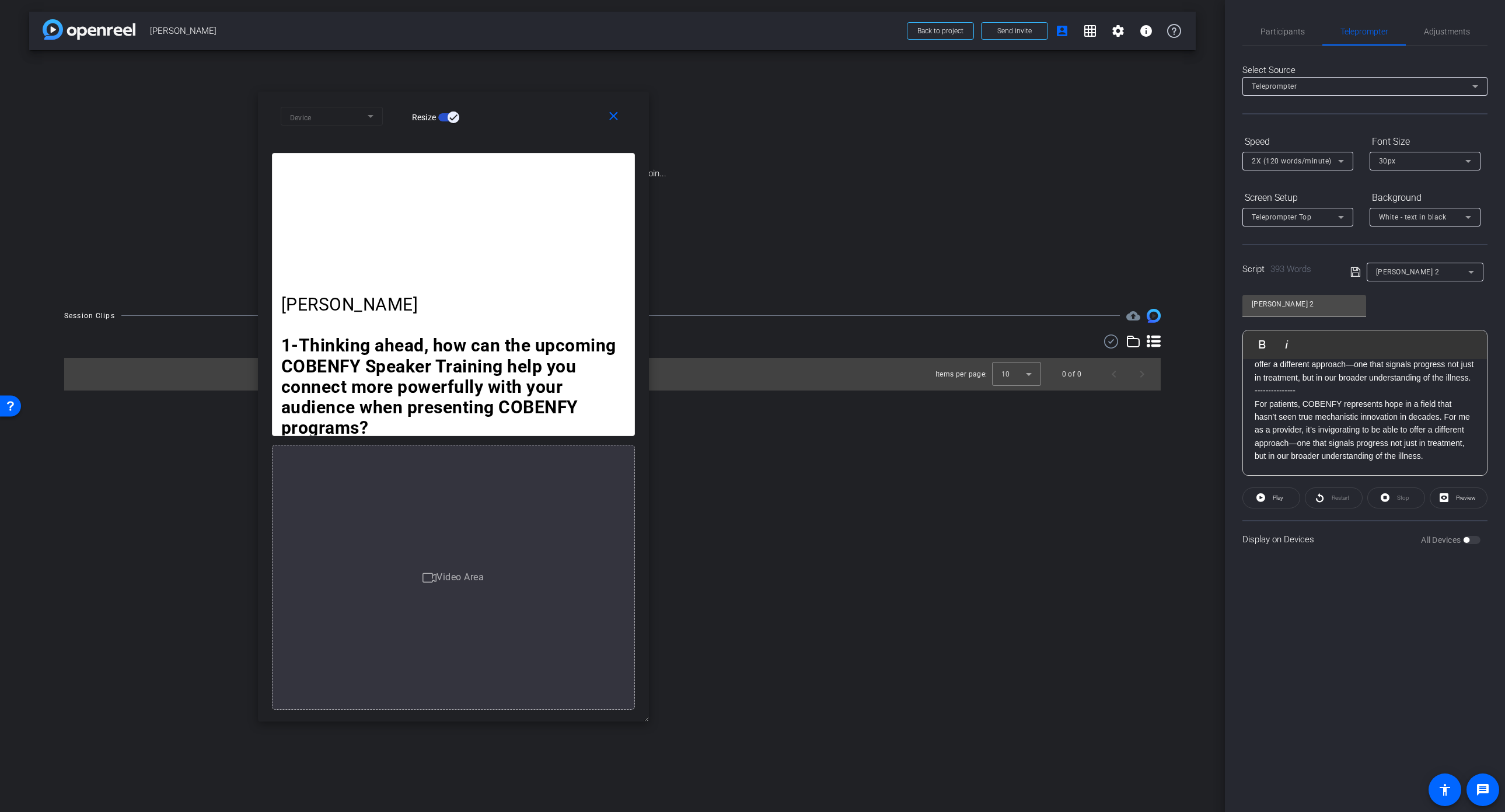
drag, startPoint x: 616, startPoint y: 561, endPoint x: 673, endPoint y: 876, distance: 320.1
click at [673, 811] on html "Accessibility Screen-Reader Guide, Feedback, and Issue Reporting | New window m…" at bounding box center [752, 406] width 1505 height 812
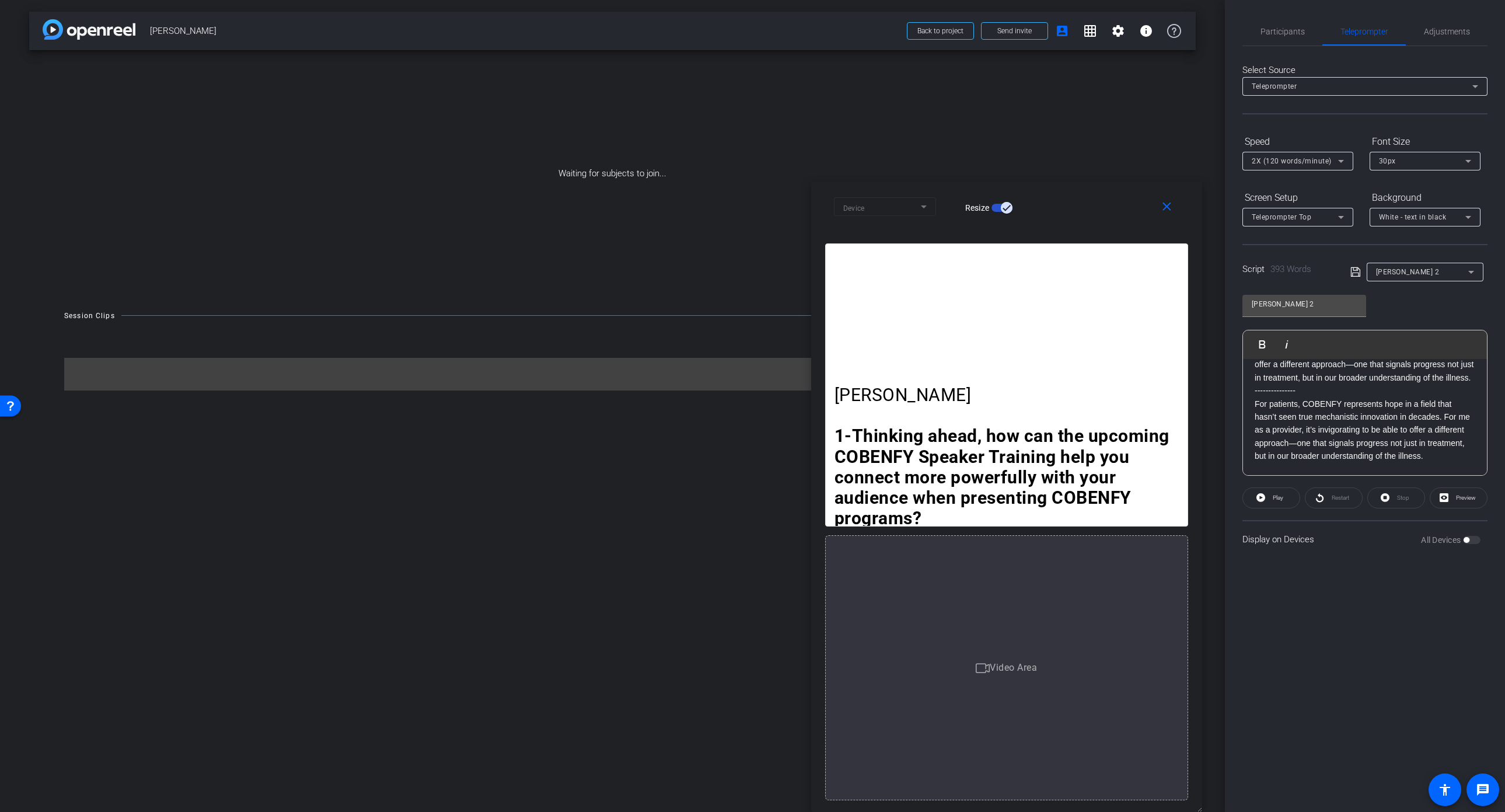
drag, startPoint x: 512, startPoint y: 104, endPoint x: 1066, endPoint y: 193, distance: 561.1
click at [1066, 193] on div "close Device Resize" at bounding box center [1007, 208] width 391 height 53
click at [1289, 29] on span "Participants" at bounding box center [1283, 32] width 44 height 8
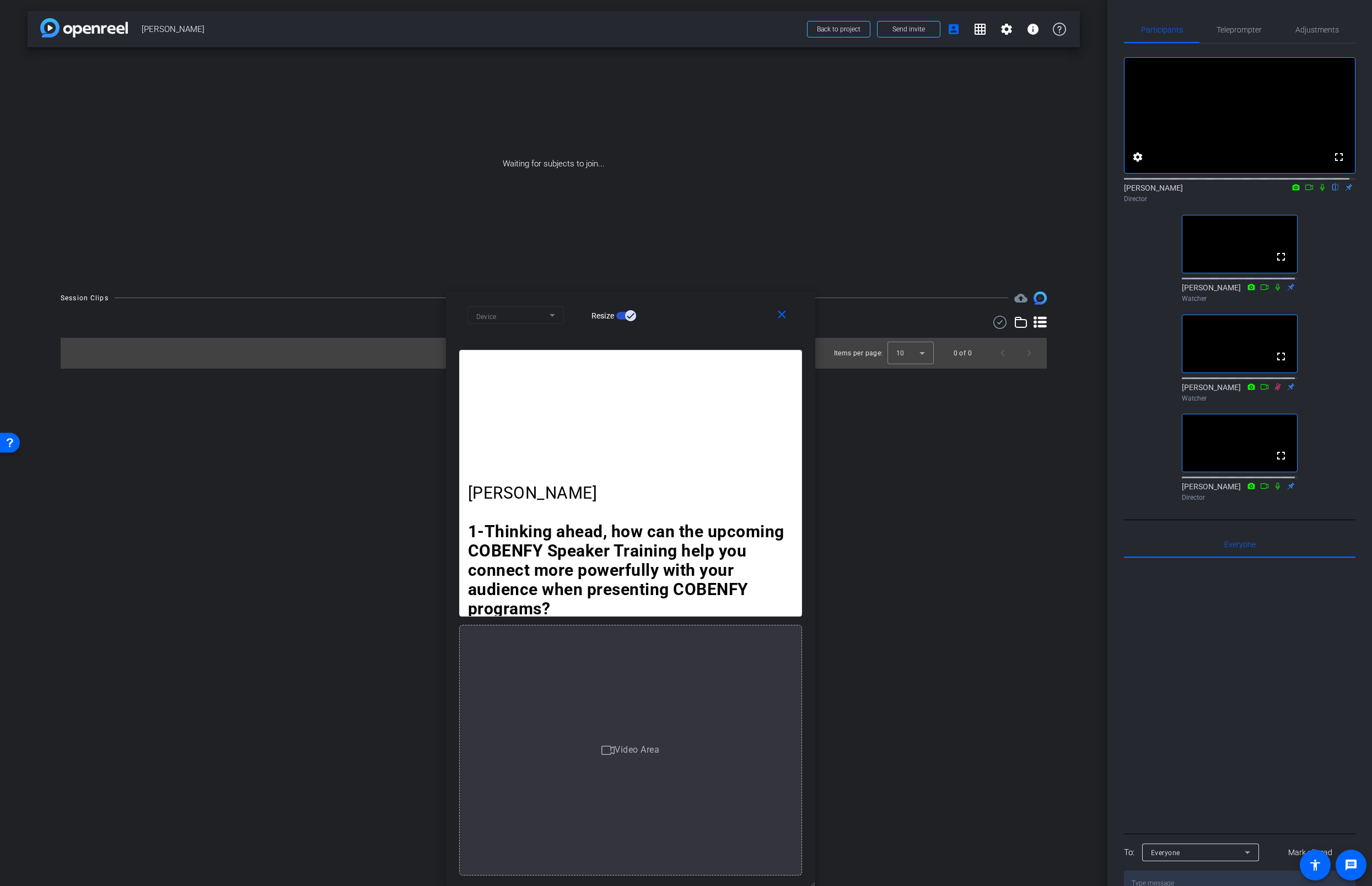
drag, startPoint x: 992, startPoint y: 242, endPoint x: 696, endPoint y: 359, distance: 318.3
click at [696, 359] on div "close Device Resize Dr Asbach 1-Thinking ahead, how can the upcoming COBENFY Sp…" at bounding box center [630, 589] width 369 height 594
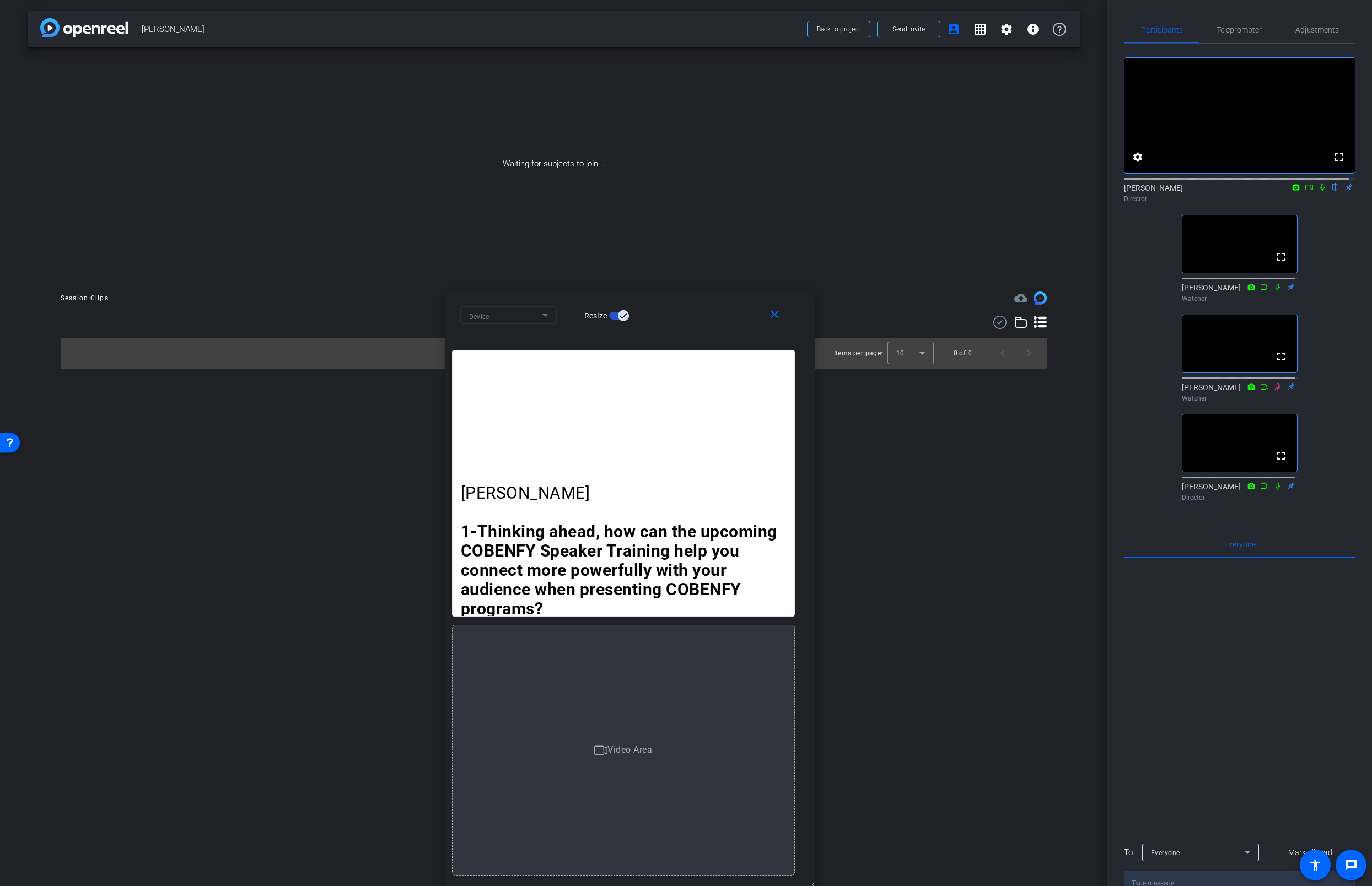
scroll to position [0, 12]
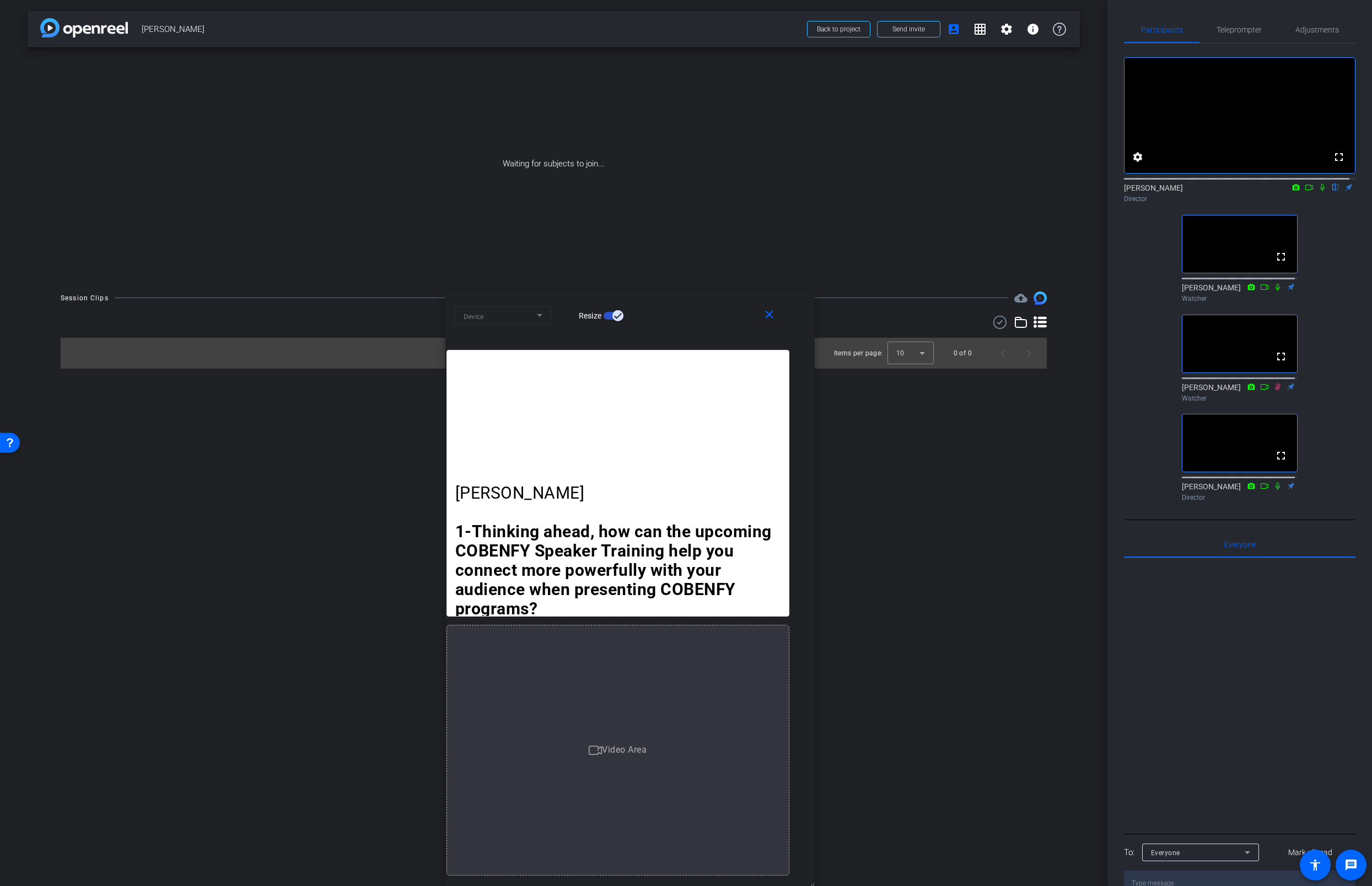
drag, startPoint x: 804, startPoint y: 878, endPoint x: 800, endPoint y: 826, distance: 52.2
click at [799, 766] on div "close Device Resize Dr Asbach 1-Thinking ahead, how can the upcoming COBENFY Sp…" at bounding box center [630, 589] width 369 height 594
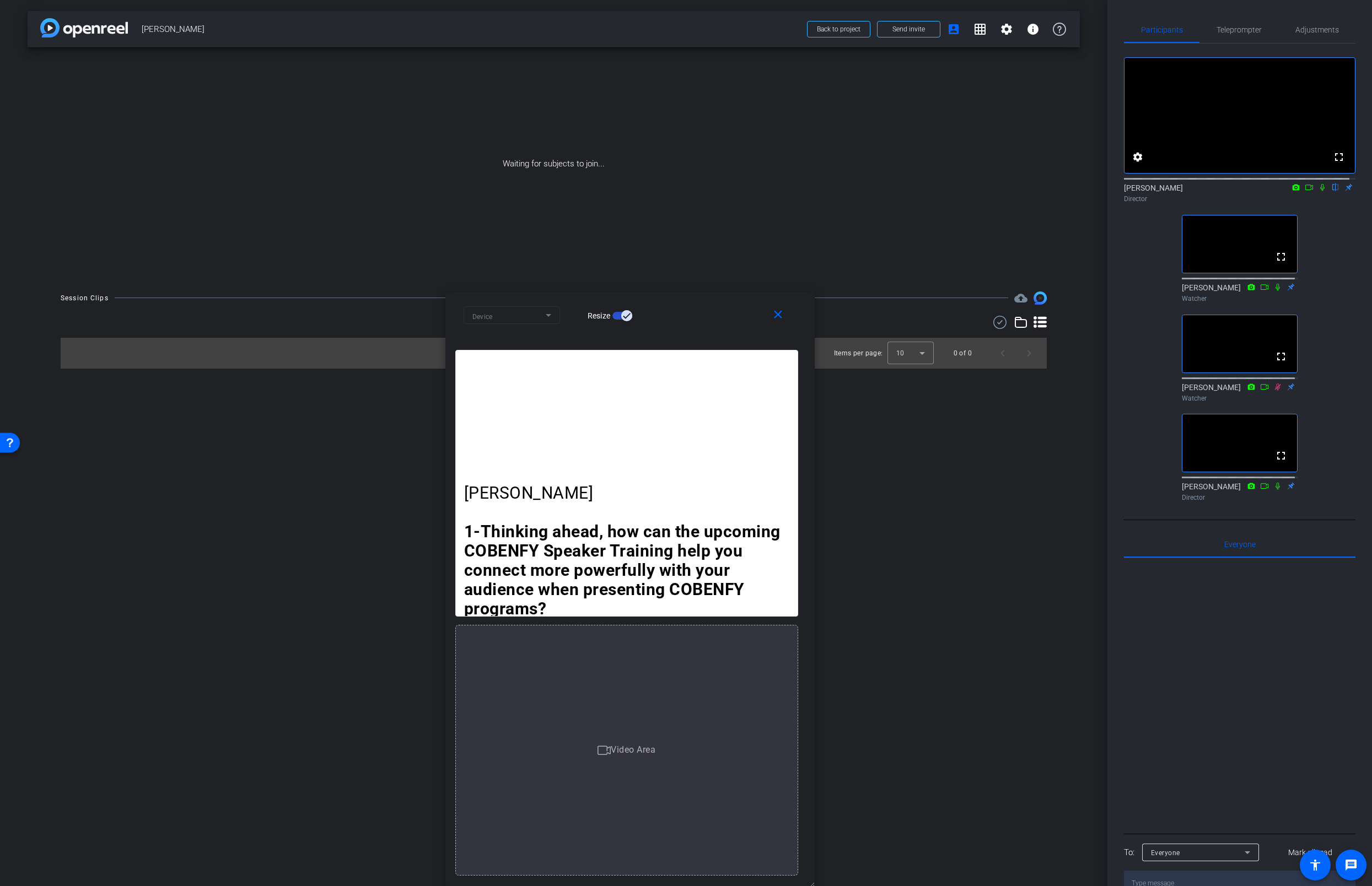
scroll to position [0, 0]
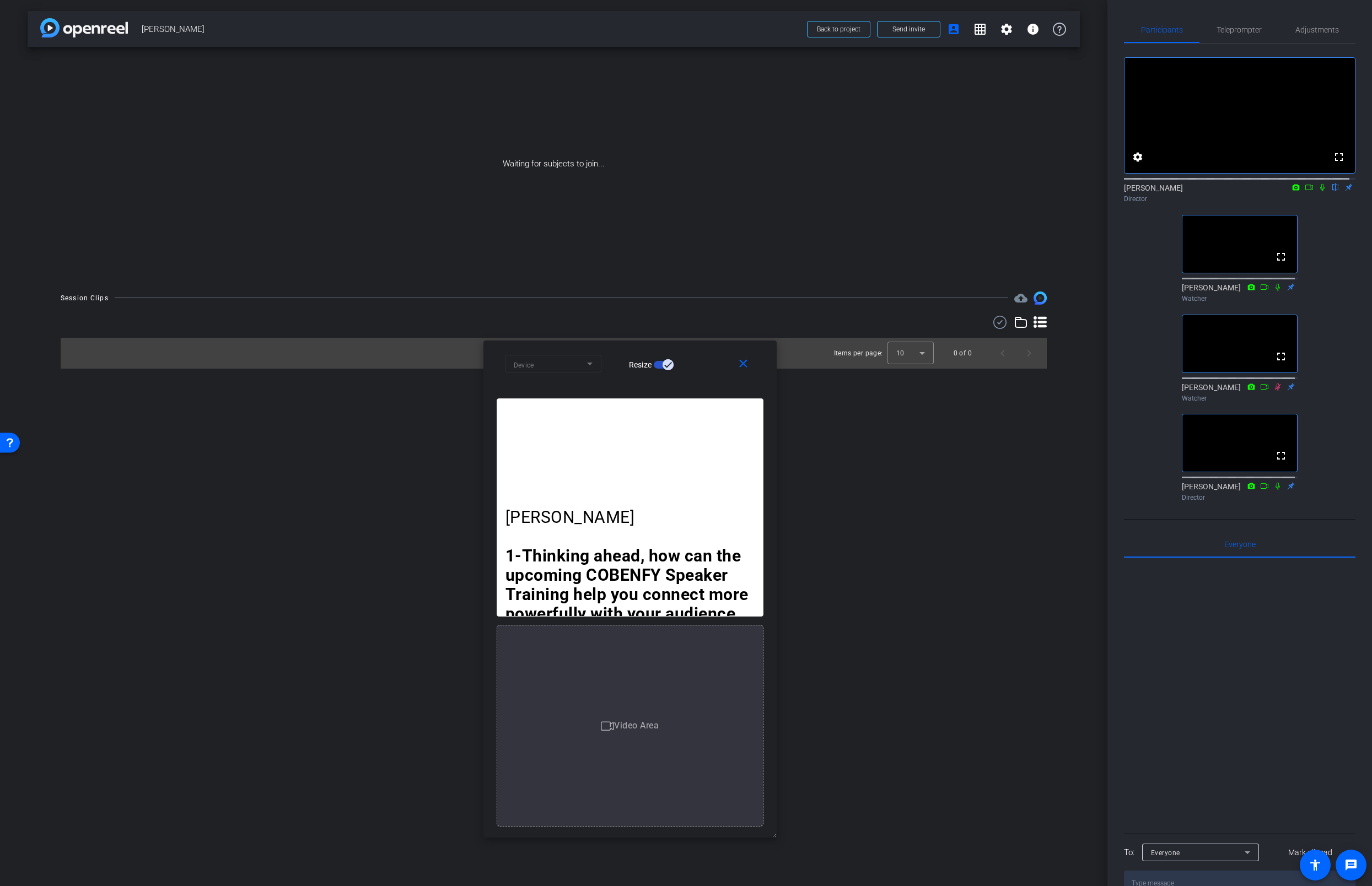
drag, startPoint x: 812, startPoint y: 882, endPoint x: 737, endPoint y: 785, distance: 122.6
click at [737, 766] on div "close Device Resize Dr Asbach 1-Thinking ahead, how can the upcoming COBENFY Sp…" at bounding box center [630, 589] width 293 height 497
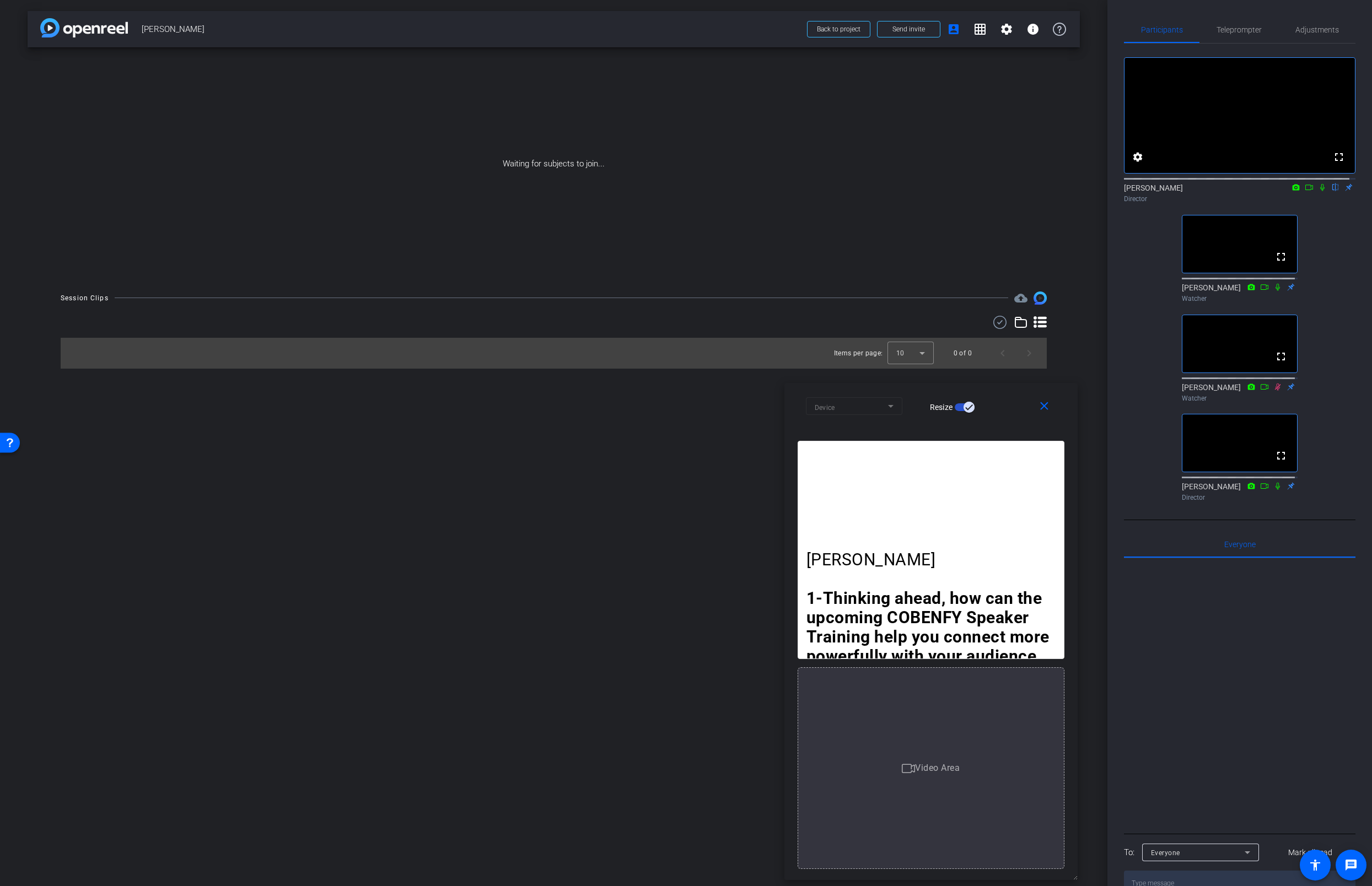
drag, startPoint x: 698, startPoint y: 345, endPoint x: 998, endPoint y: 388, distance: 303.1
click at [998, 388] on div "close Device Resize" at bounding box center [931, 408] width 293 height 50
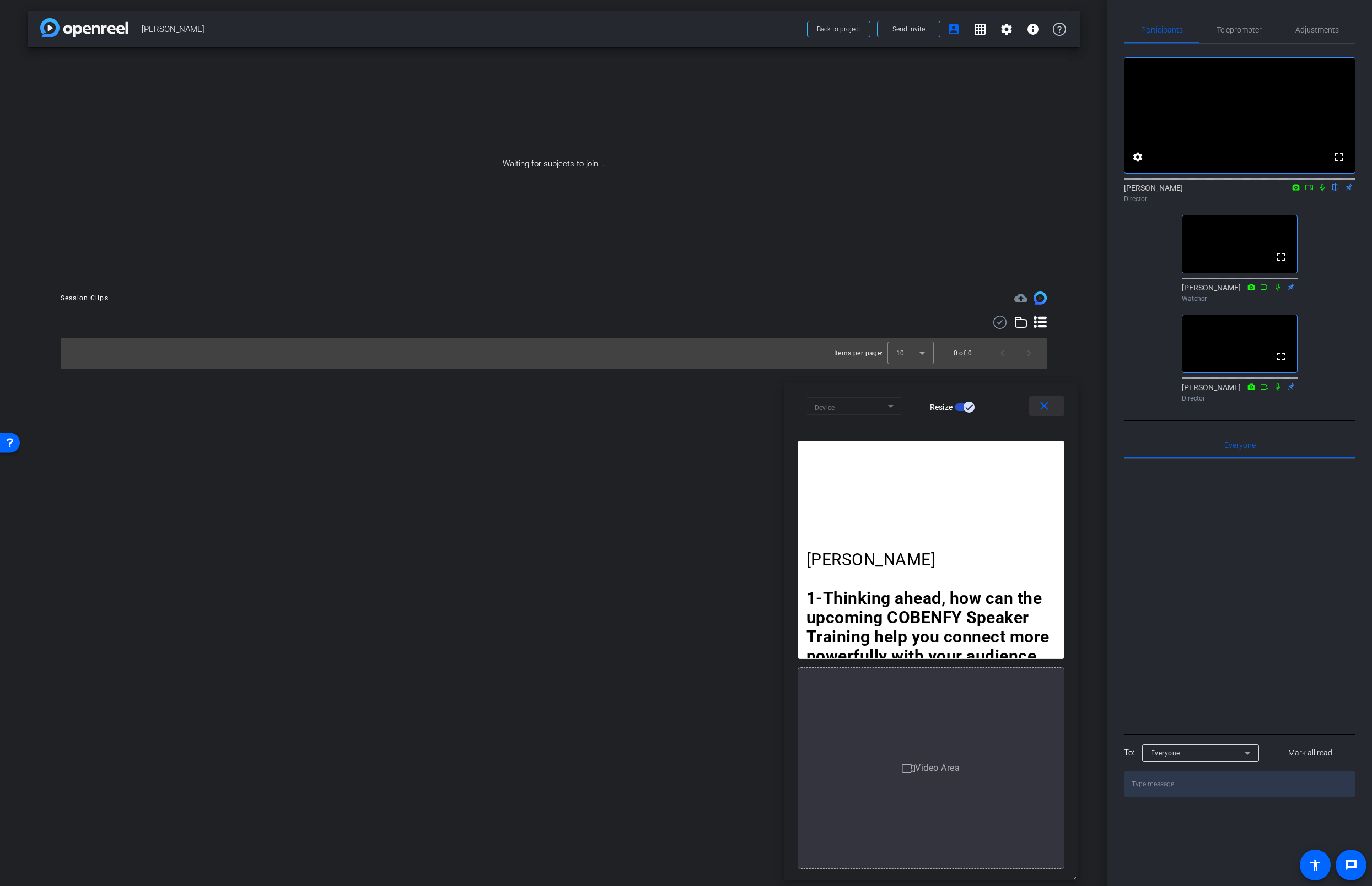
click at [1037, 405] on mat-icon "close" at bounding box center [1044, 406] width 14 height 14
